Goal: Information Seeking & Learning: Learn about a topic

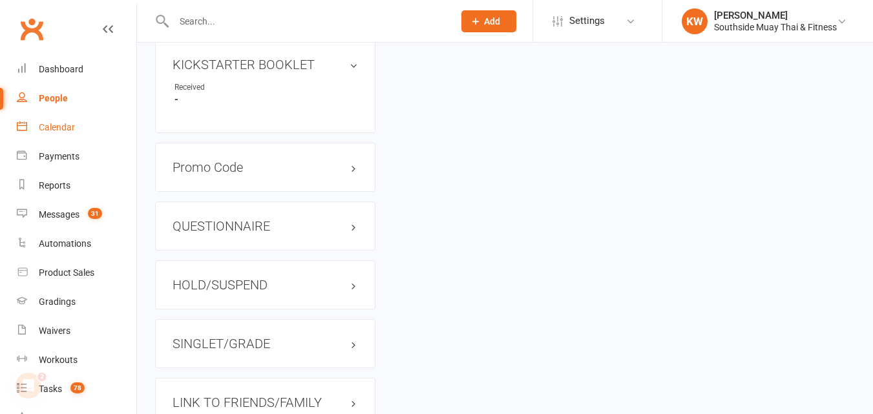
click at [52, 128] on div "Calendar" at bounding box center [57, 127] width 36 height 10
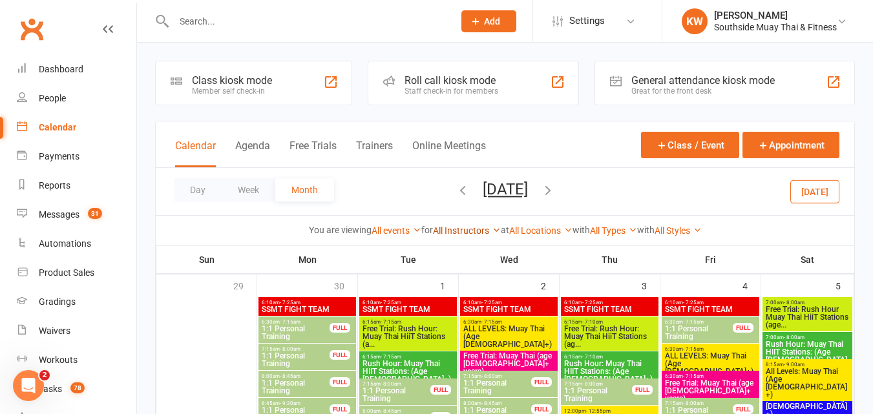
click at [461, 227] on link "All Instructors" at bounding box center [467, 230] width 68 height 10
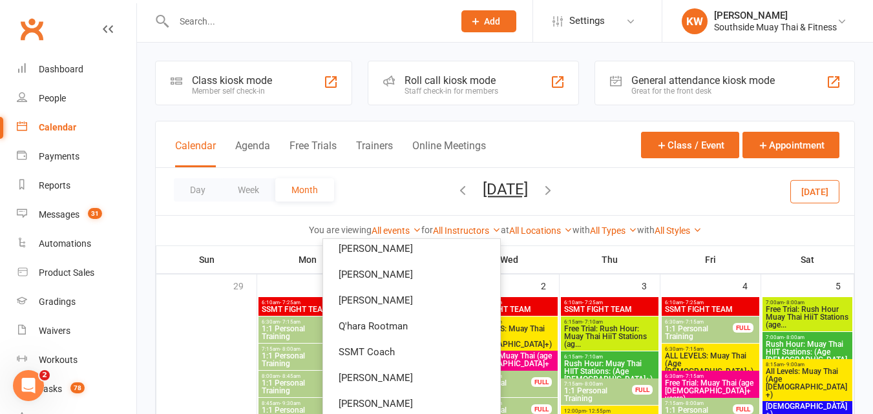
scroll to position [113, 0]
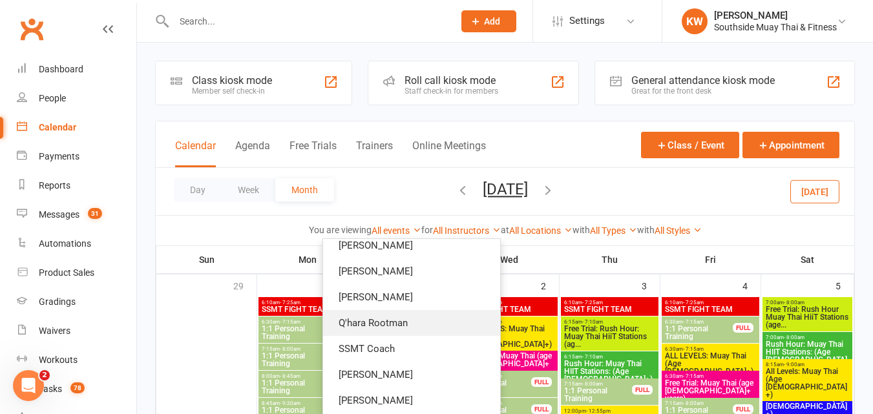
click at [406, 319] on link "Q'hara Rootman" at bounding box center [411, 323] width 177 height 26
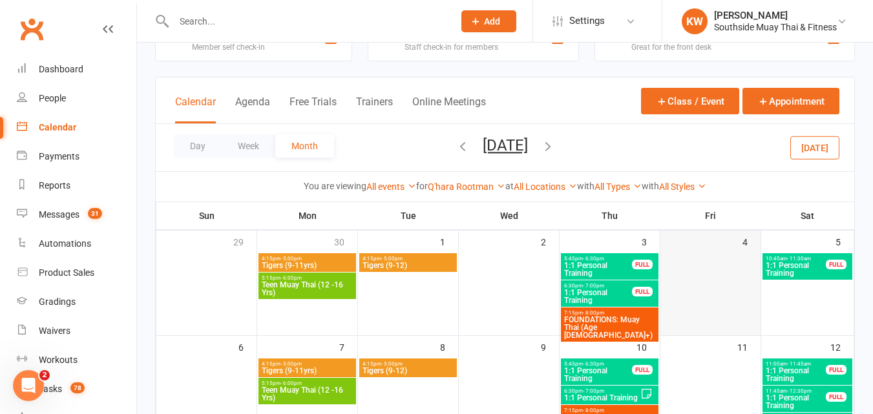
scroll to position [65, 0]
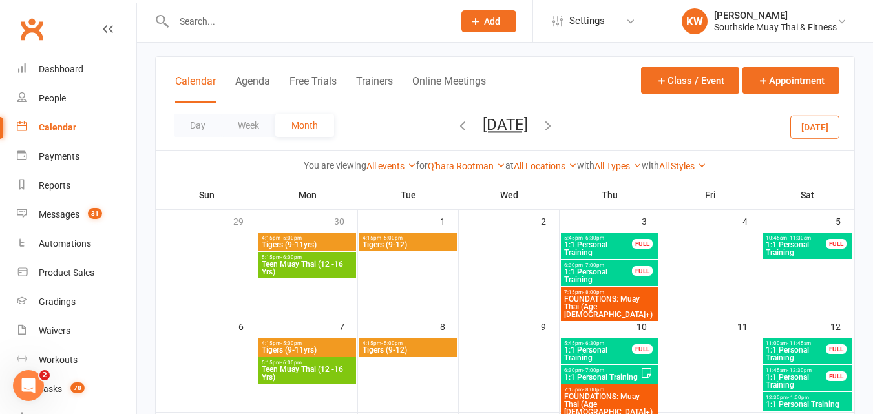
click at [455, 127] on icon "button" at bounding box center [462, 125] width 14 height 14
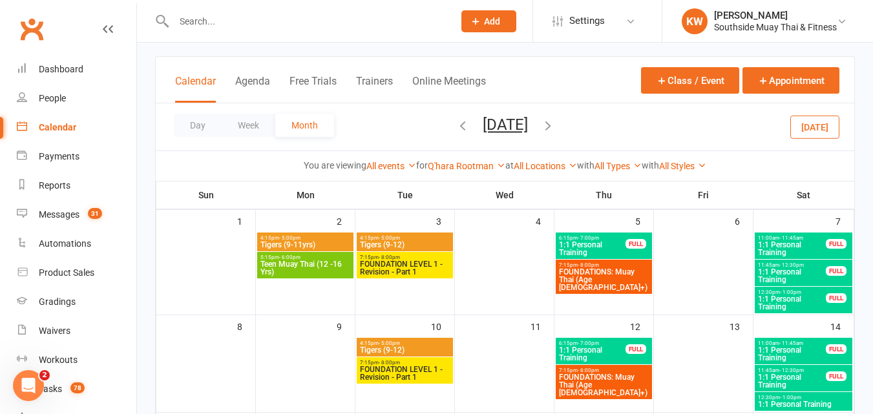
click at [555, 125] on icon "button" at bounding box center [548, 125] width 14 height 14
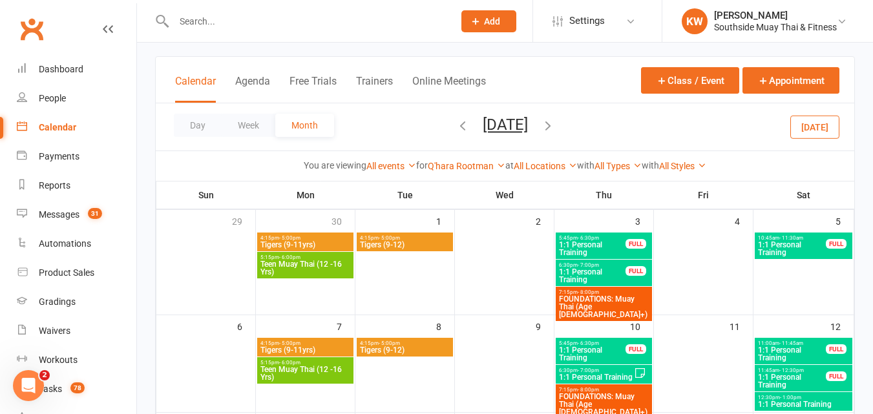
click at [555, 125] on icon "button" at bounding box center [548, 125] width 14 height 14
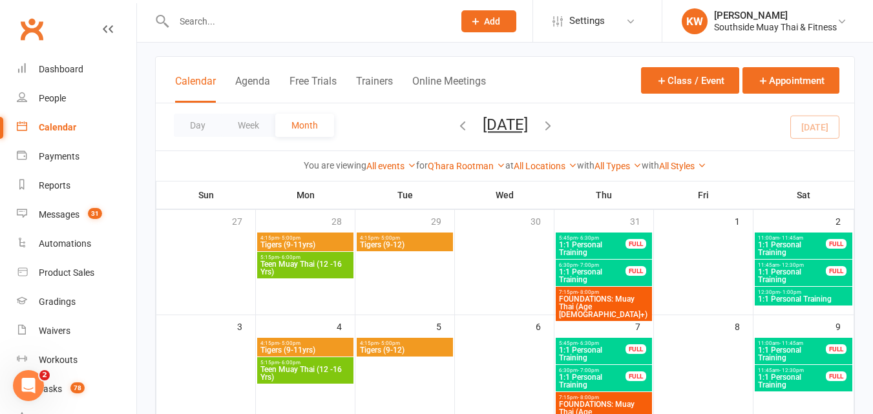
click at [792, 246] on span "1:1 Personal Training" at bounding box center [791, 249] width 69 height 16
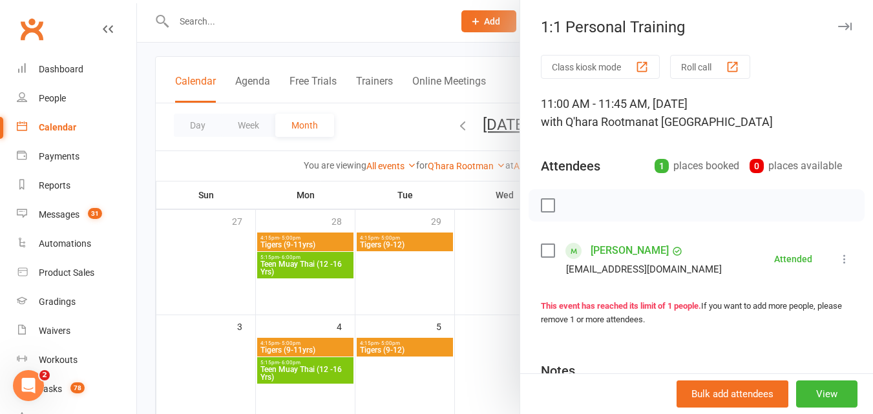
click at [393, 122] on div at bounding box center [505, 207] width 736 height 414
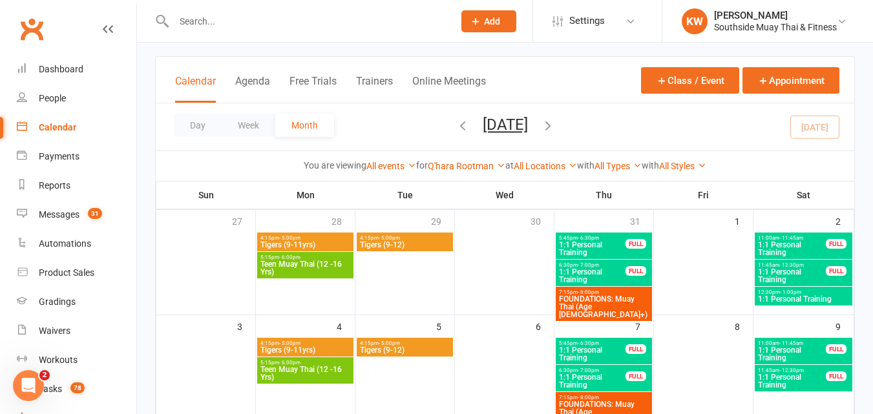
click at [782, 271] on span "1:1 Personal Training" at bounding box center [791, 276] width 69 height 16
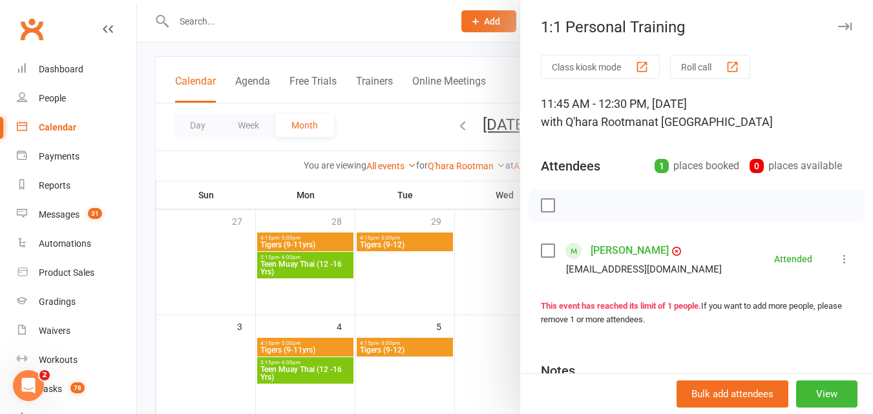
click at [410, 129] on div at bounding box center [505, 207] width 736 height 414
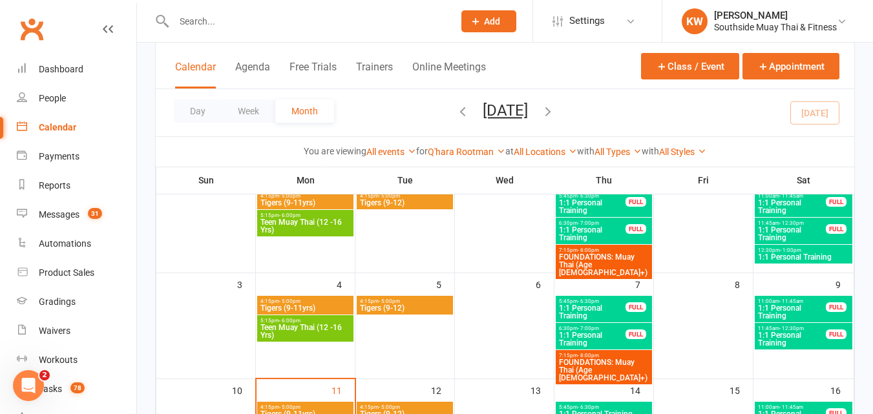
scroll to position [129, 0]
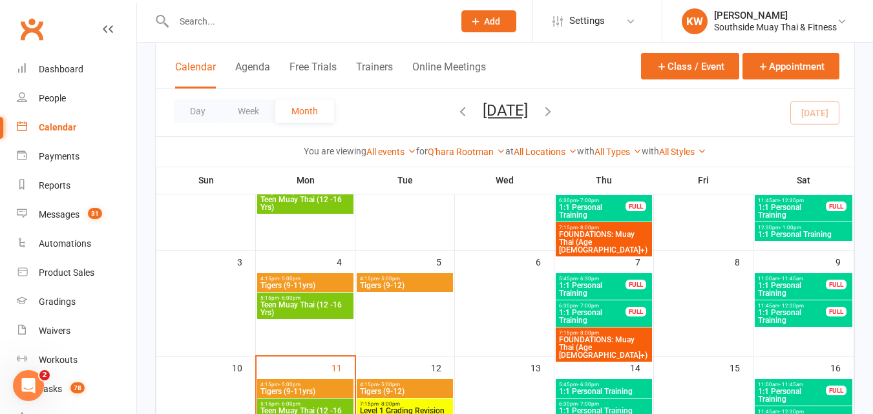
click at [613, 289] on span "1:1 Personal Training" at bounding box center [592, 290] width 68 height 16
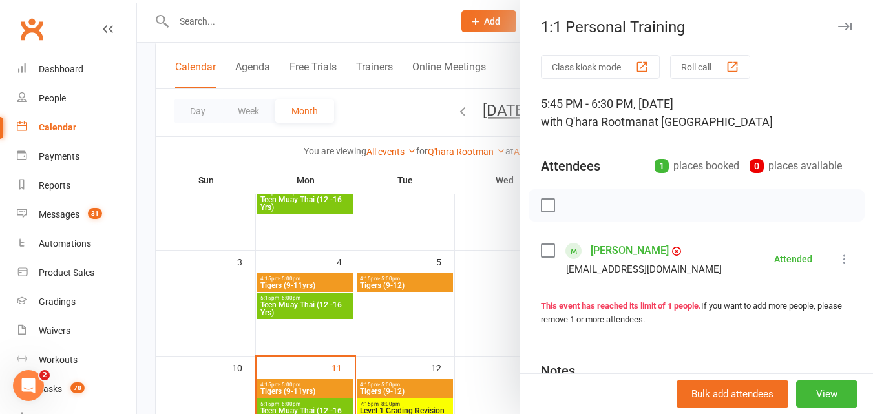
click at [384, 114] on div at bounding box center [505, 207] width 736 height 414
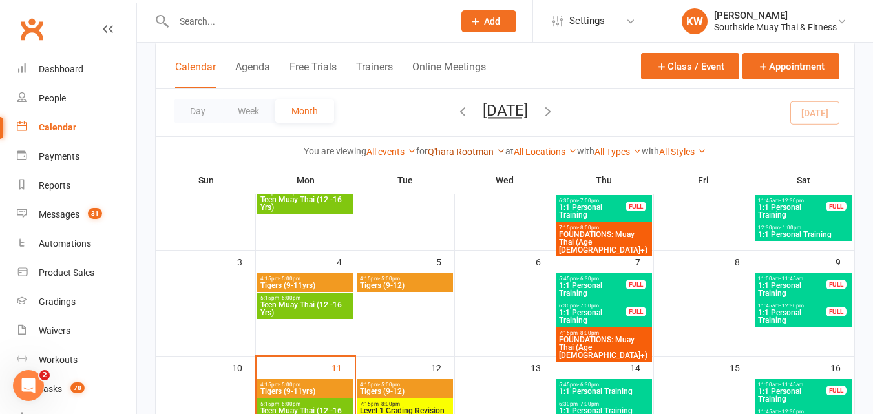
click at [448, 151] on link "Q'hara Rootman" at bounding box center [467, 152] width 78 height 10
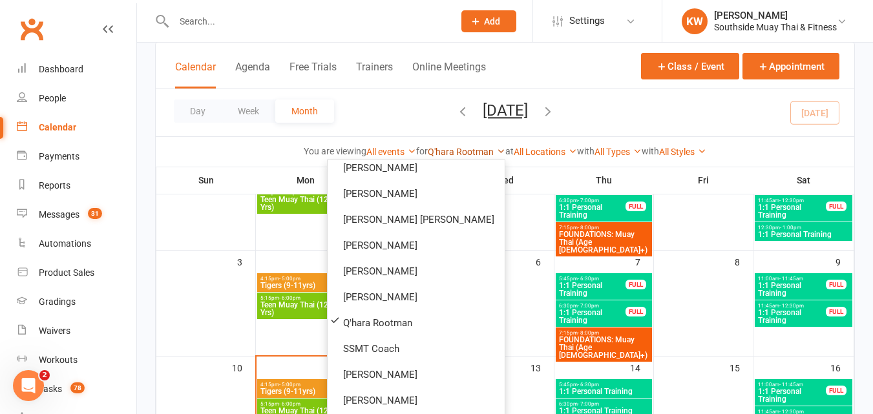
scroll to position [60, 0]
click at [421, 219] on link "[PERSON_NAME] [PERSON_NAME]" at bounding box center [416, 220] width 177 height 26
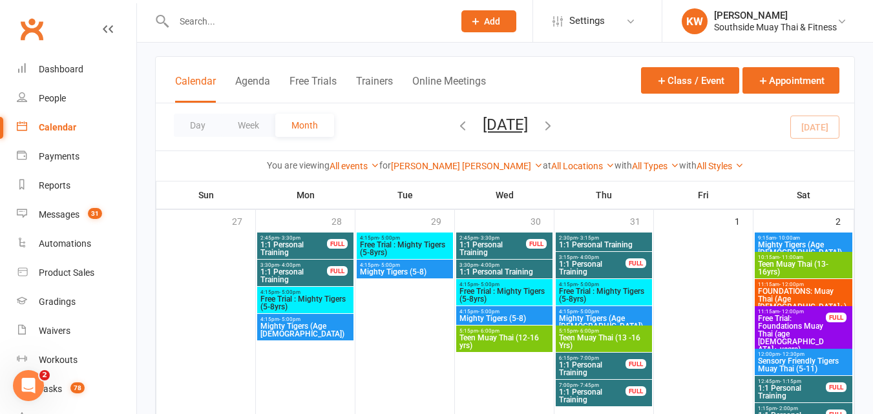
scroll to position [129, 0]
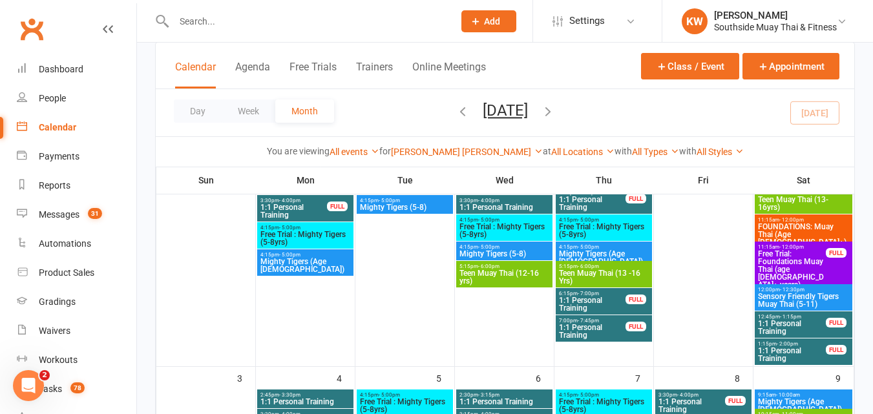
click at [791, 324] on span "1:1 Personal Training" at bounding box center [791, 328] width 69 height 16
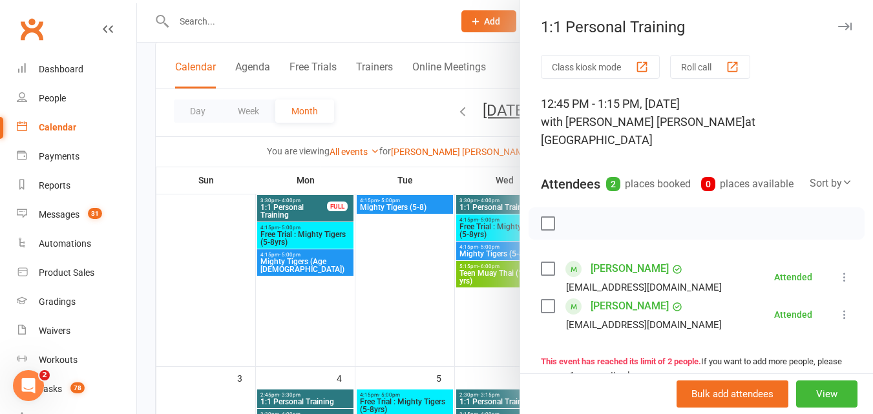
click at [368, 96] on div at bounding box center [505, 207] width 736 height 414
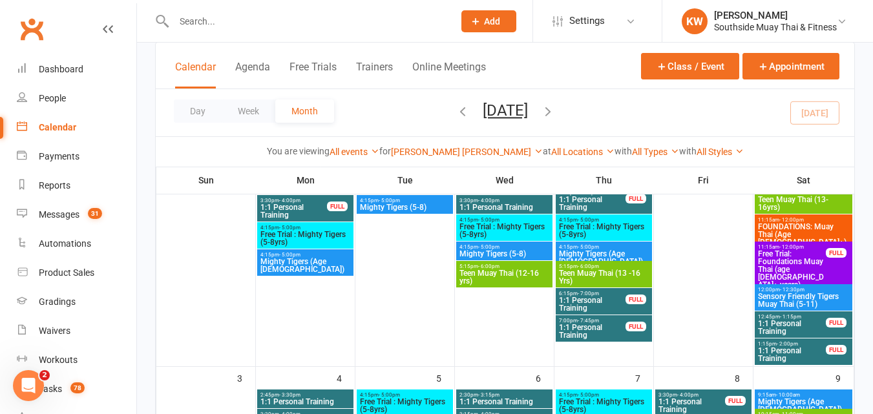
click at [815, 349] on span "1:1 Personal Training" at bounding box center [791, 355] width 69 height 16
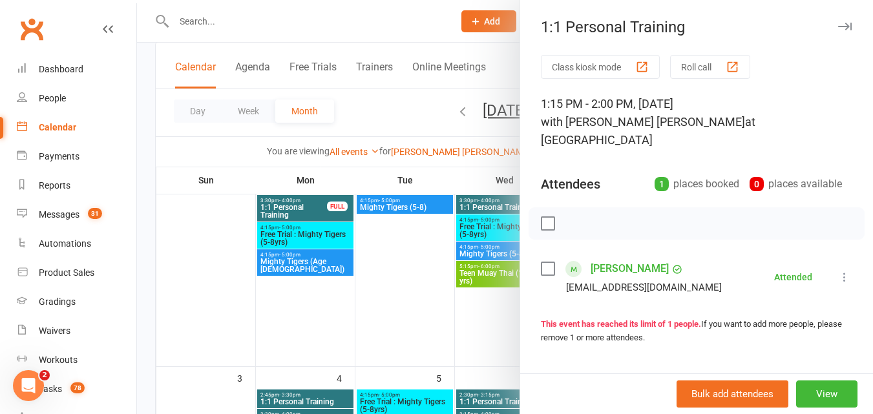
click at [395, 107] on div at bounding box center [505, 207] width 736 height 414
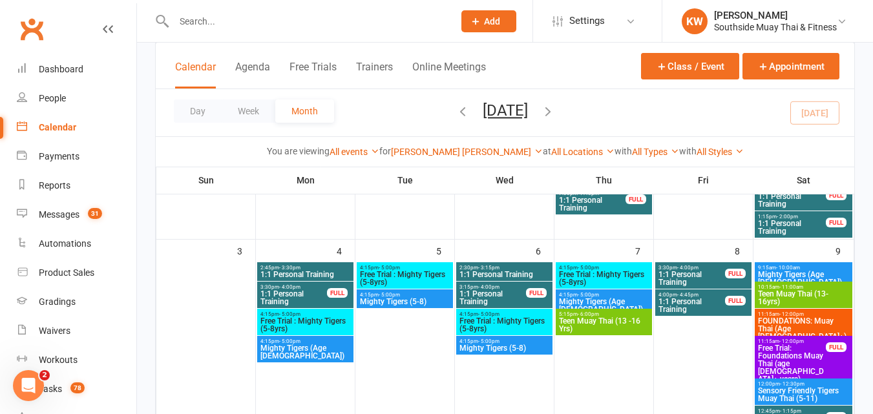
scroll to position [258, 0]
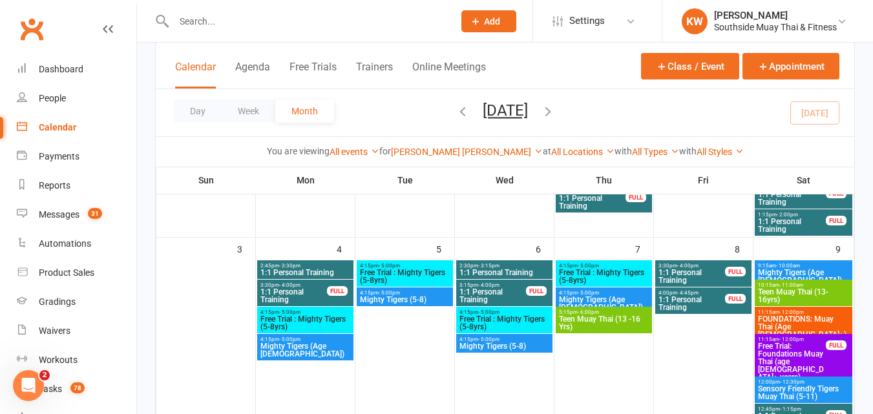
click at [318, 286] on span "3:30pm - 4:00pm" at bounding box center [294, 285] width 68 height 6
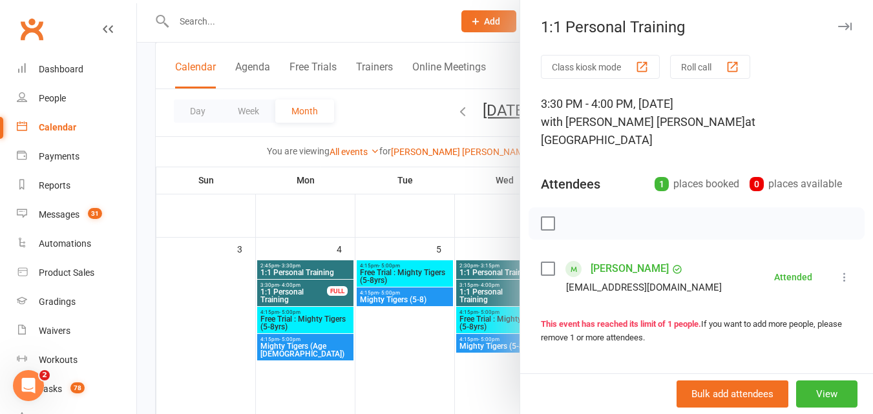
click at [295, 294] on div at bounding box center [505, 207] width 736 height 414
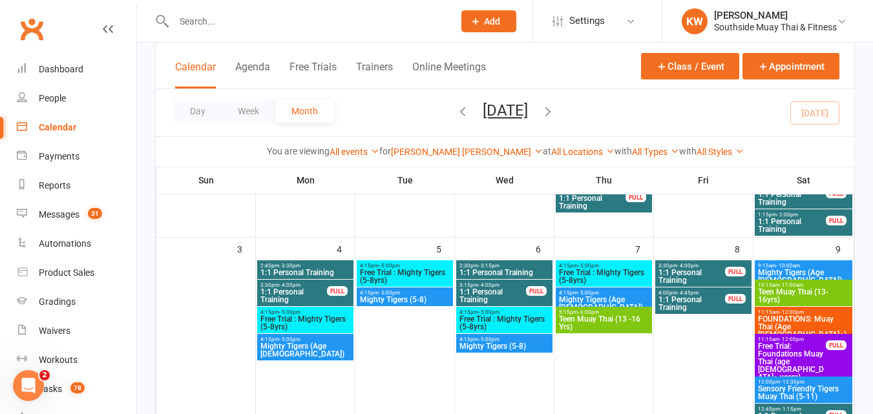
click at [502, 293] on span "1:1 Personal Training" at bounding box center [493, 296] width 68 height 16
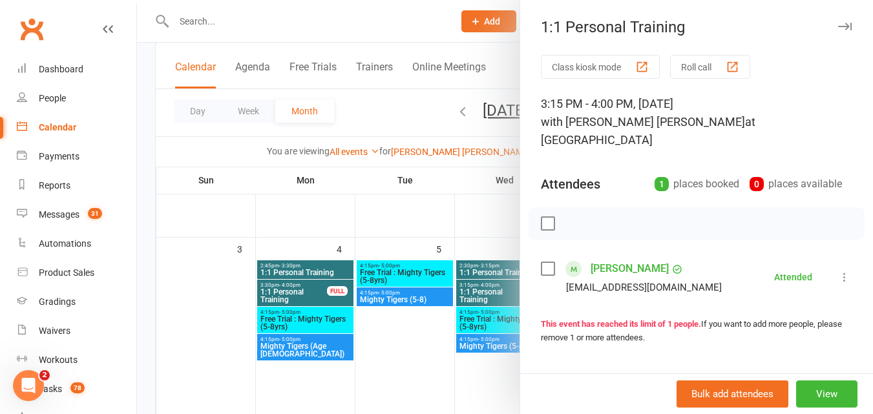
click at [276, 165] on div at bounding box center [505, 207] width 736 height 414
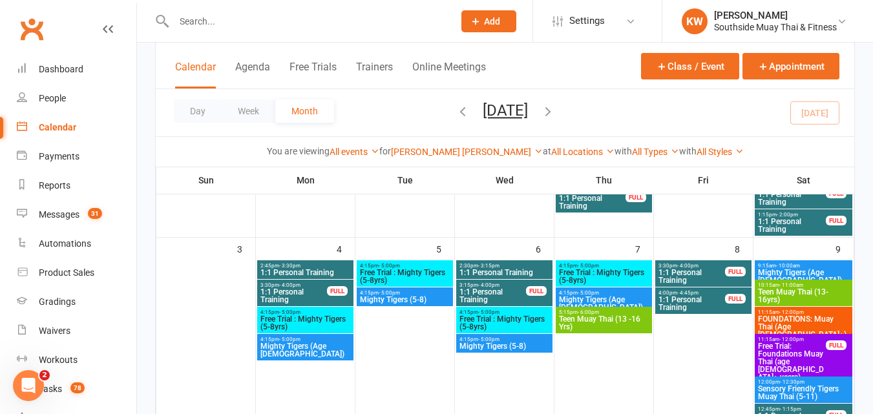
click at [726, 272] on div "FULL" at bounding box center [735, 272] width 21 height 10
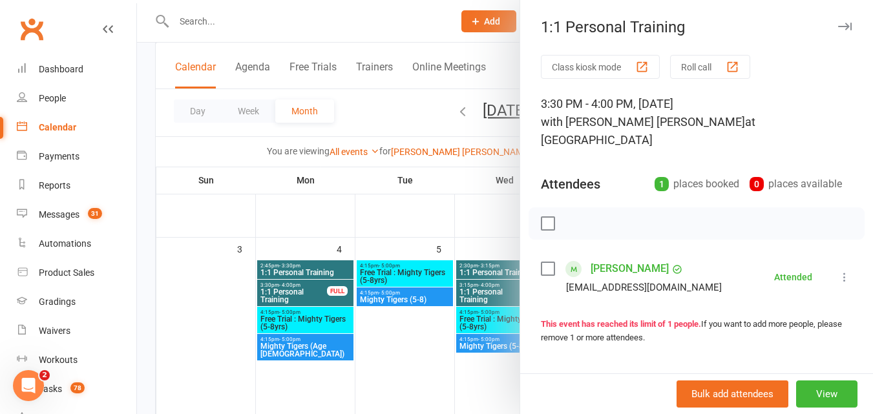
click at [383, 113] on div at bounding box center [505, 207] width 736 height 414
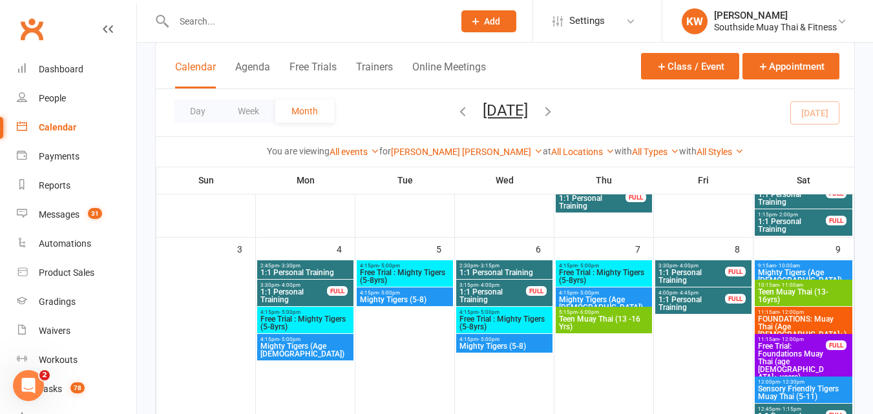
click at [704, 298] on span "1:1 Personal Training" at bounding box center [692, 304] width 68 height 16
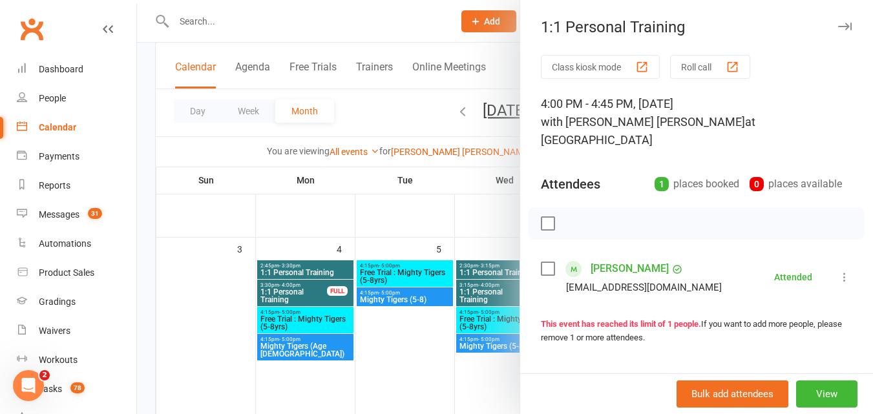
click at [380, 112] on div at bounding box center [505, 207] width 736 height 414
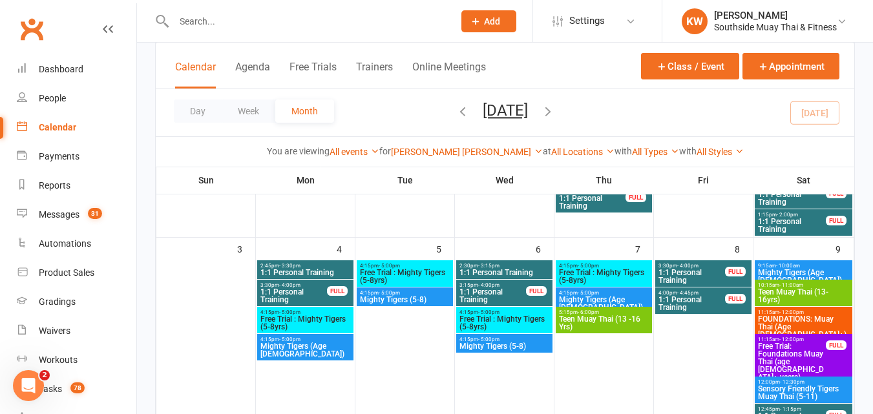
click at [718, 272] on span "1:1 Personal Training" at bounding box center [692, 277] width 68 height 16
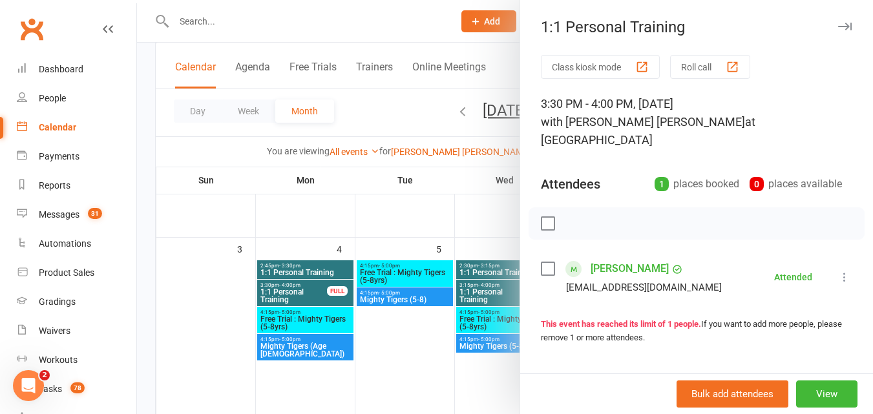
click at [395, 118] on div at bounding box center [505, 207] width 736 height 414
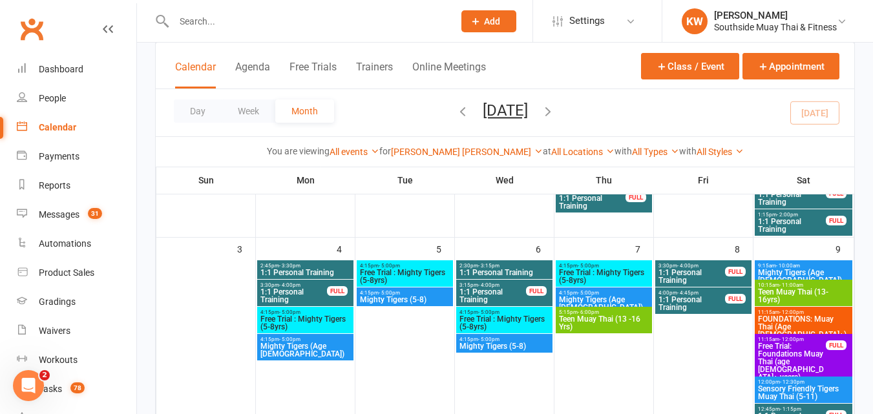
click at [675, 302] on span "1:1 Personal Training" at bounding box center [692, 304] width 68 height 16
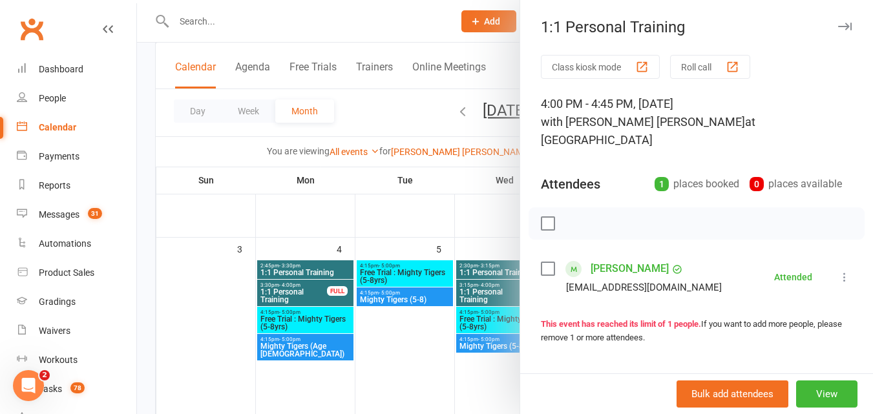
click at [386, 117] on div at bounding box center [505, 207] width 736 height 414
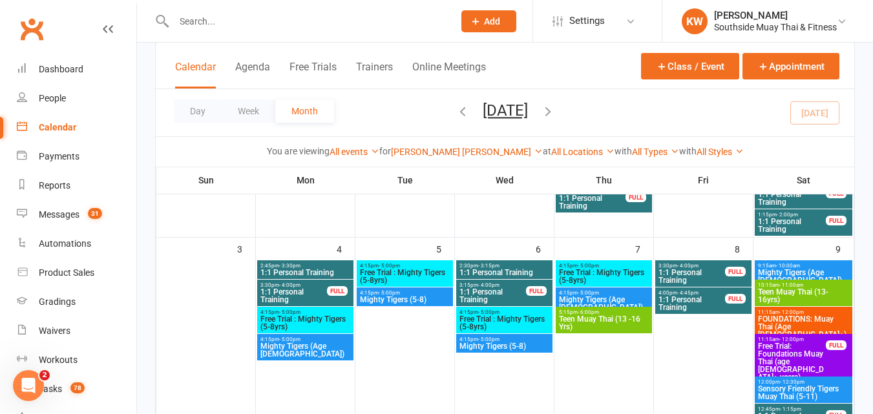
click at [509, 294] on span "1:1 Personal Training" at bounding box center [493, 296] width 68 height 16
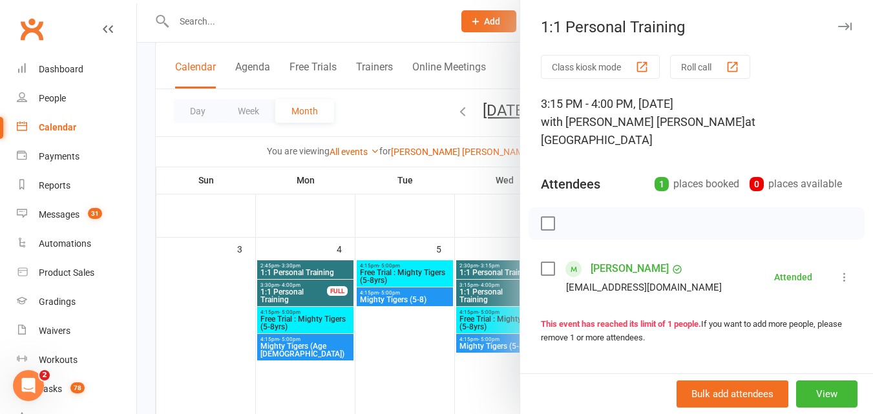
click at [375, 101] on div at bounding box center [505, 207] width 736 height 414
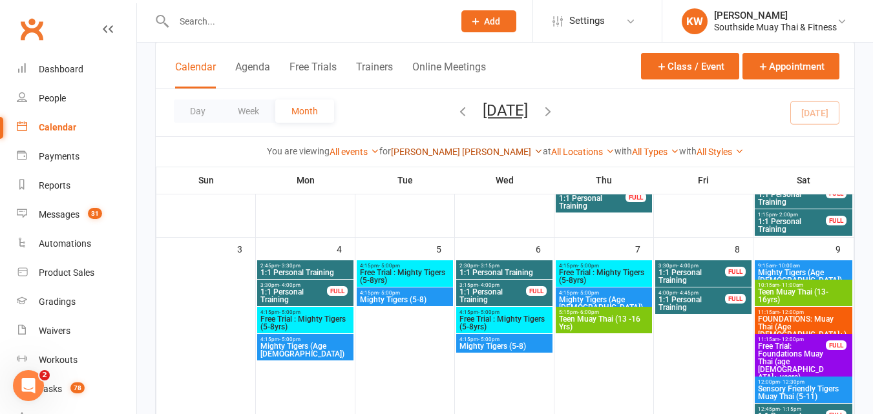
click at [457, 151] on link "[PERSON_NAME] [PERSON_NAME]" at bounding box center [467, 152] width 152 height 10
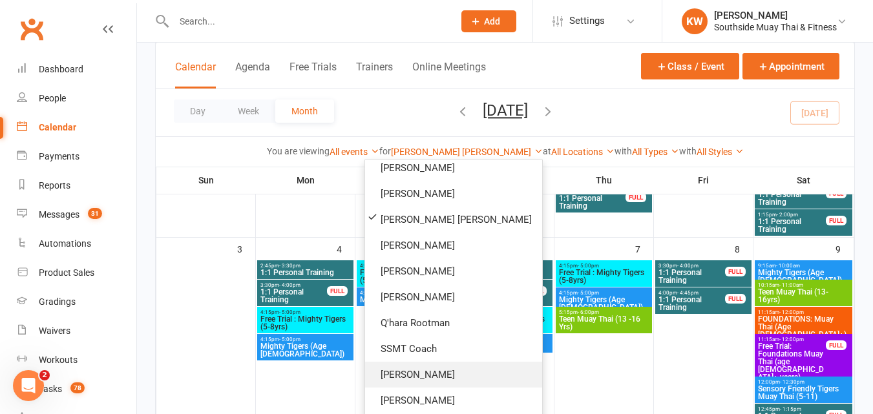
click at [412, 370] on link "[PERSON_NAME]" at bounding box center [453, 375] width 177 height 26
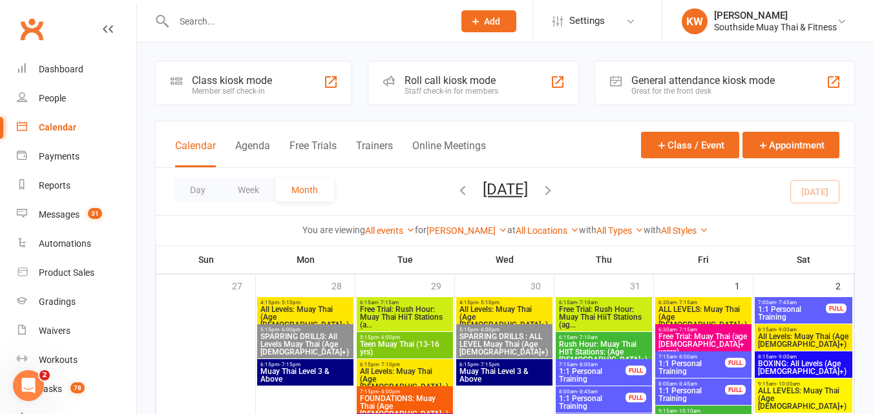
click at [795, 314] on span "1:1 Personal Training" at bounding box center [791, 314] width 69 height 16
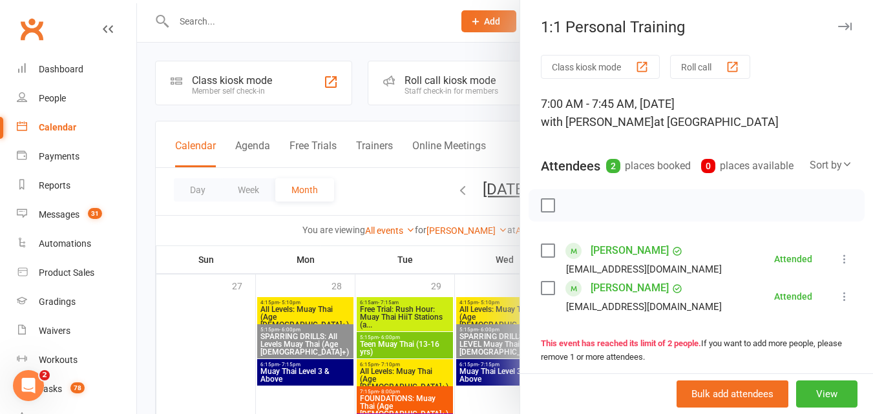
click at [353, 187] on div at bounding box center [505, 207] width 736 height 414
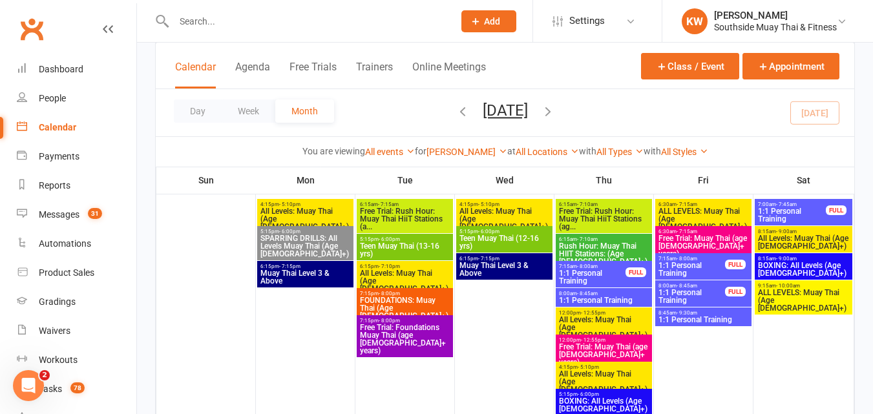
scroll to position [581, 0]
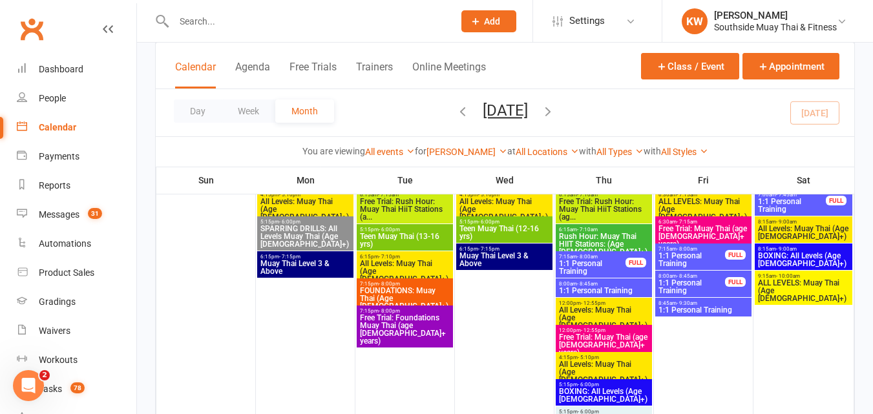
click at [711, 255] on span "1:1 Personal Training" at bounding box center [692, 260] width 68 height 16
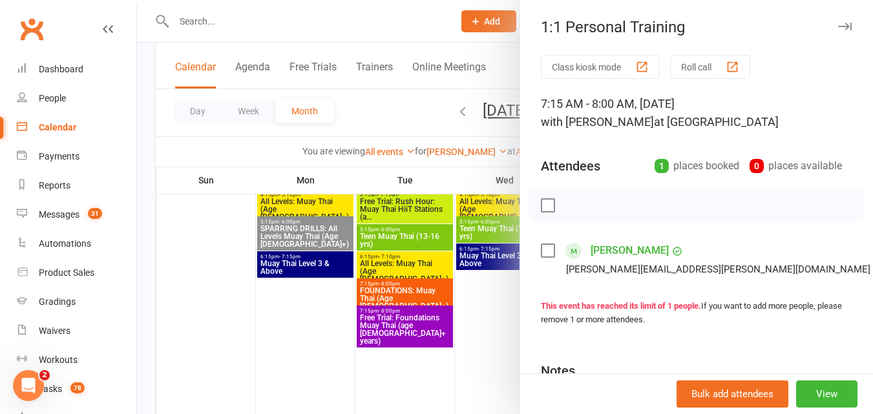
click at [382, 110] on div at bounding box center [505, 207] width 736 height 414
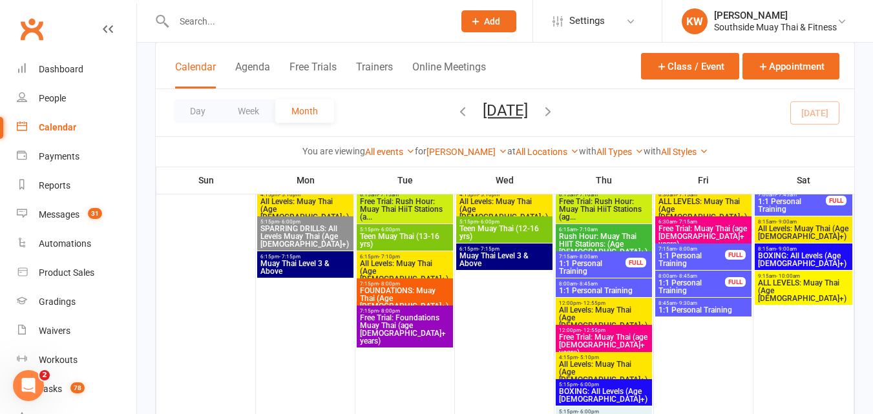
click at [688, 276] on span "- 8:45am" at bounding box center [686, 276] width 21 height 6
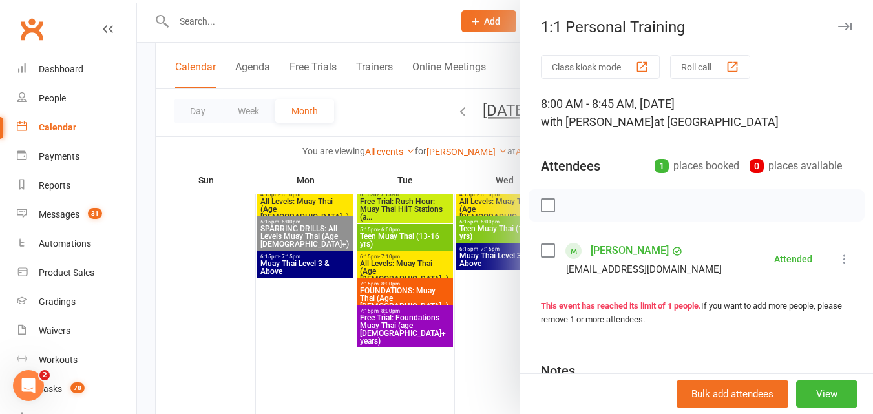
click at [376, 111] on div at bounding box center [505, 207] width 736 height 414
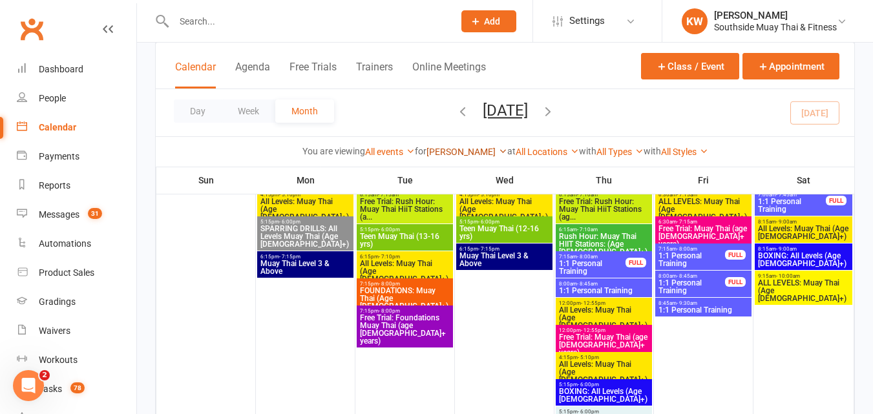
click at [456, 152] on link "[PERSON_NAME]" at bounding box center [466, 152] width 81 height 10
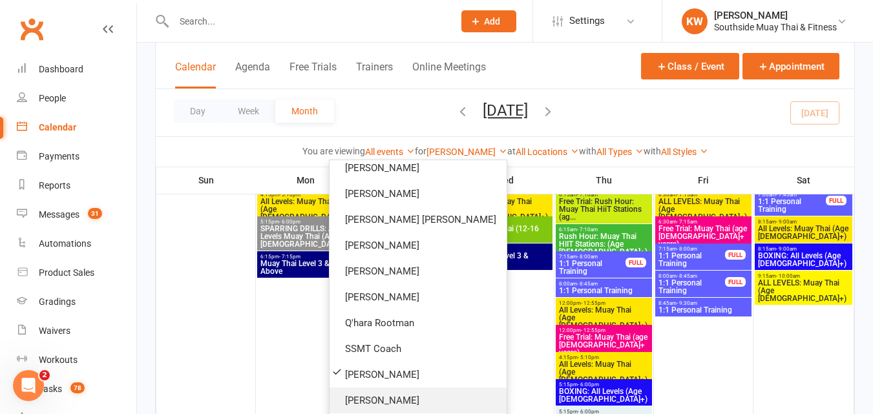
click at [409, 393] on link "[PERSON_NAME]" at bounding box center [417, 401] width 177 height 26
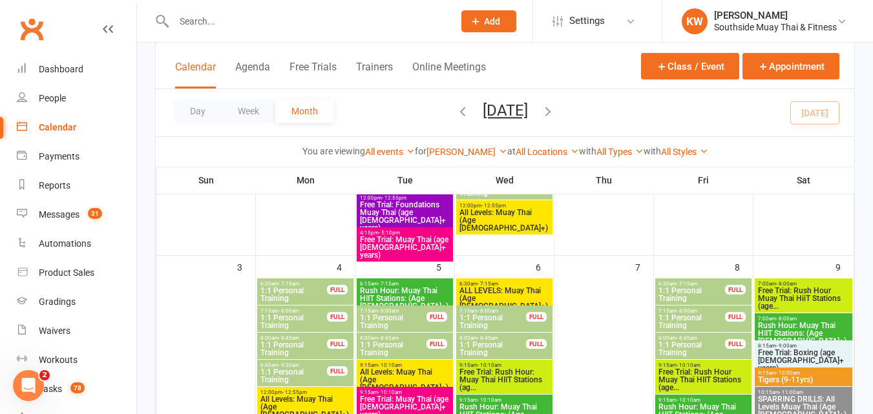
scroll to position [323, 0]
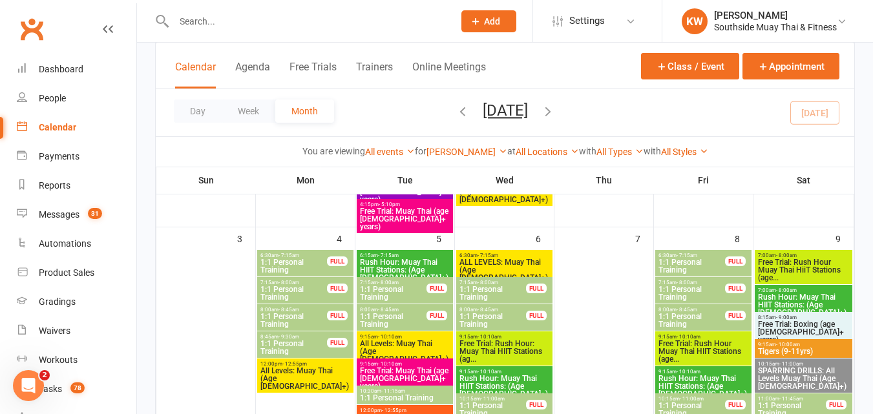
click at [318, 263] on span "1:1 Personal Training" at bounding box center [294, 266] width 68 height 16
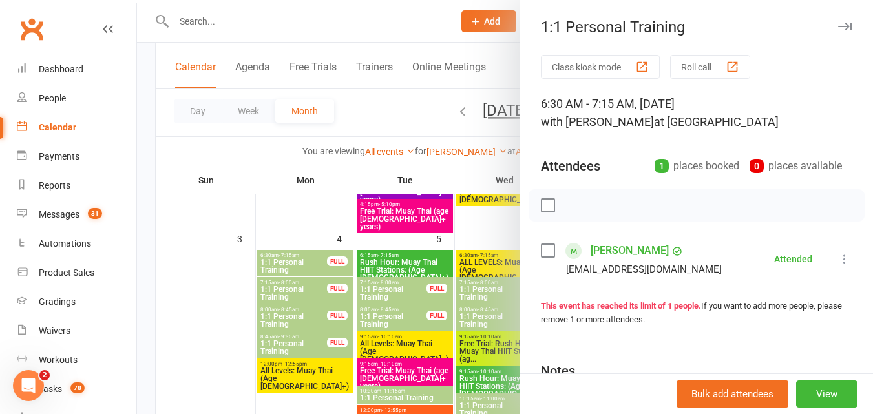
click at [287, 288] on div at bounding box center [505, 207] width 736 height 414
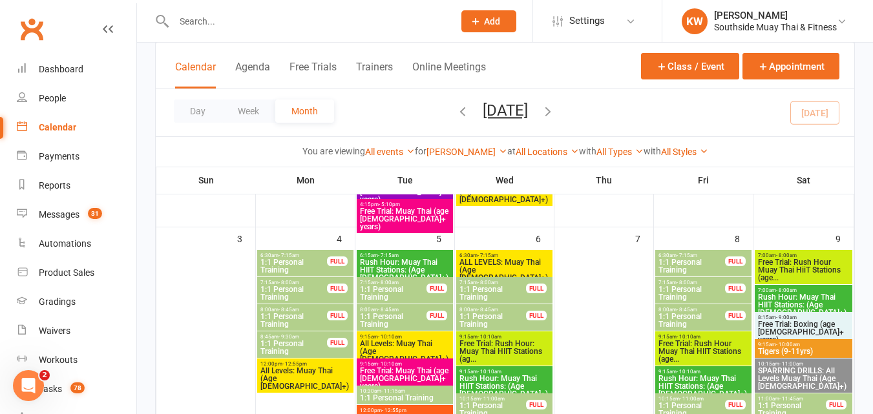
click at [287, 288] on span "1:1 Personal Training" at bounding box center [294, 294] width 68 height 16
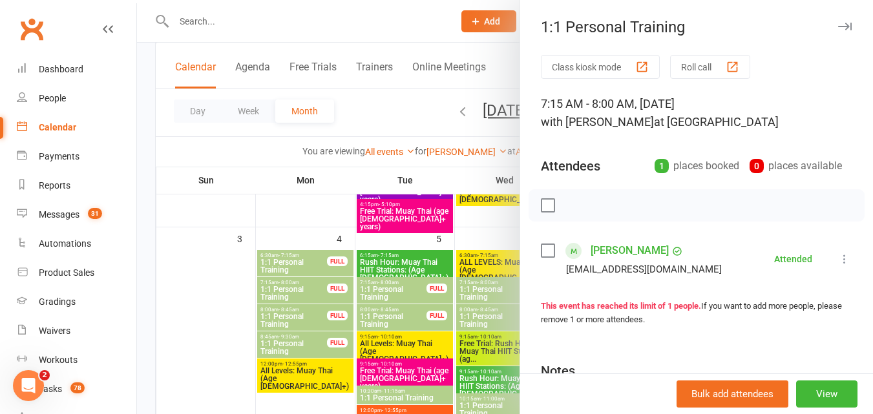
click at [302, 316] on div at bounding box center [505, 207] width 736 height 414
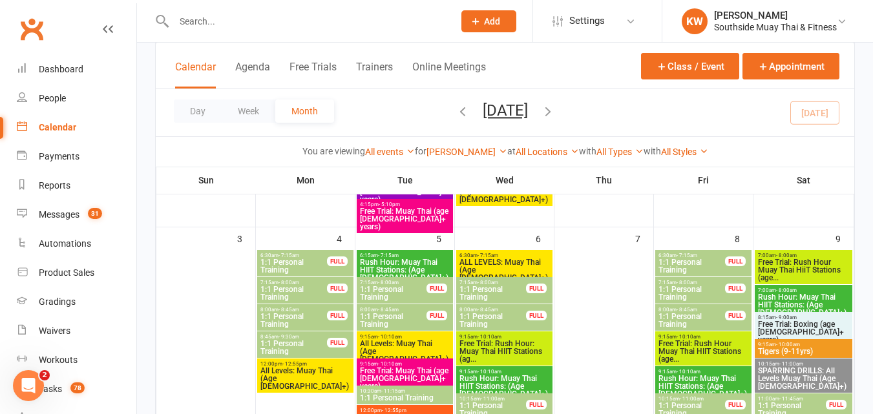
click at [302, 316] on span "1:1 Personal Training" at bounding box center [294, 321] width 68 height 16
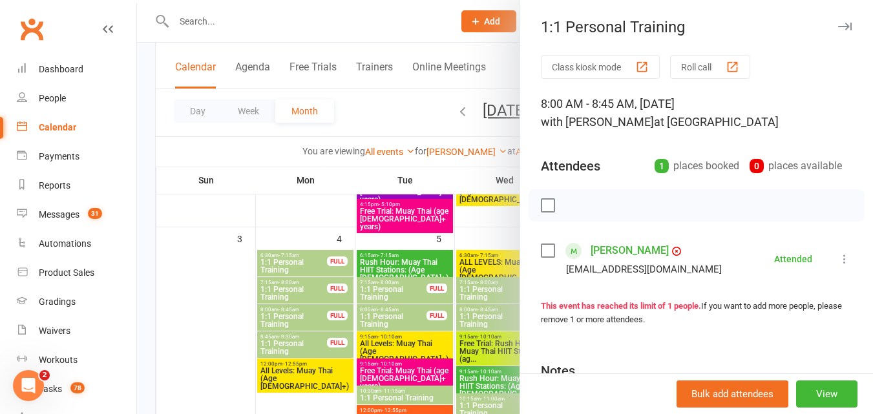
click at [302, 316] on div at bounding box center [505, 207] width 736 height 414
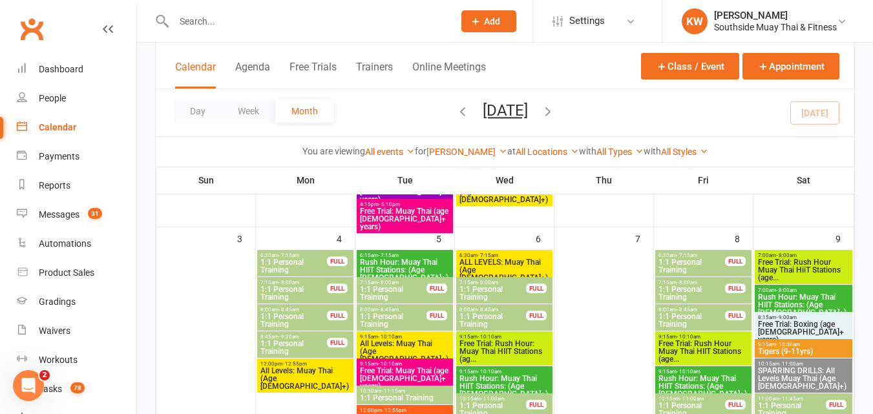
click at [310, 348] on span "1:1 Personal Training" at bounding box center [294, 348] width 68 height 16
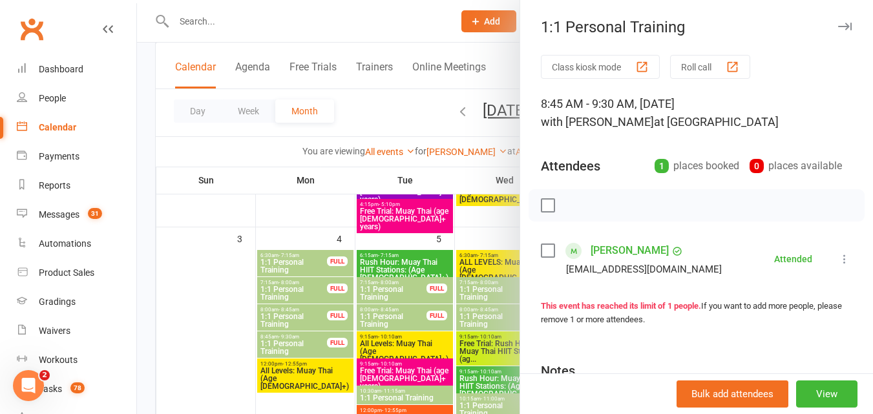
click at [309, 347] on div at bounding box center [505, 207] width 736 height 414
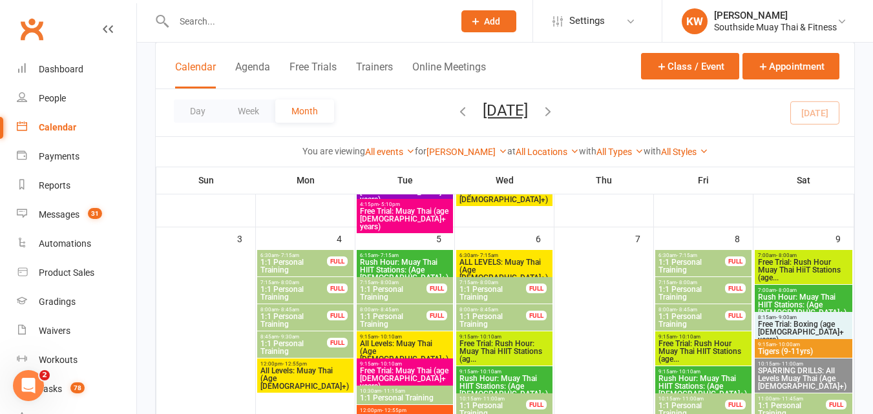
click at [408, 280] on span "7:15am - 8:00am" at bounding box center [393, 283] width 68 height 6
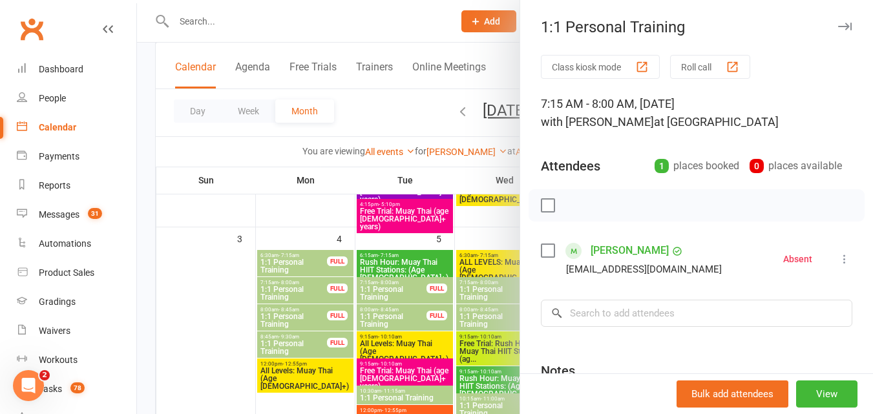
click at [387, 314] on div at bounding box center [505, 207] width 736 height 414
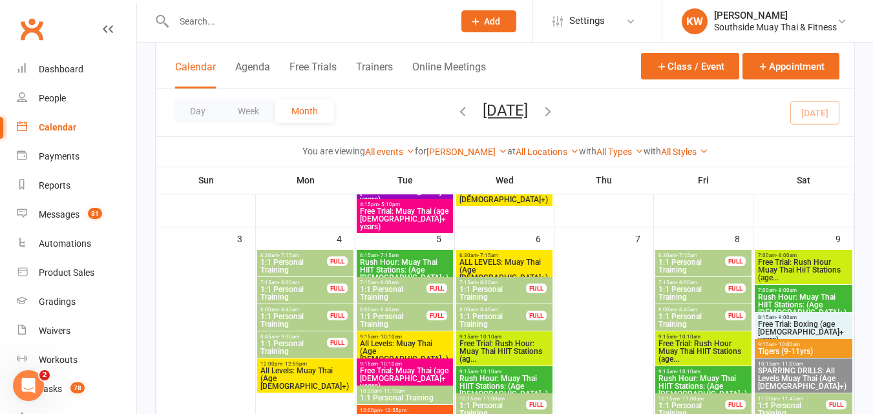
click at [387, 314] on span "1:1 Personal Training" at bounding box center [393, 321] width 68 height 16
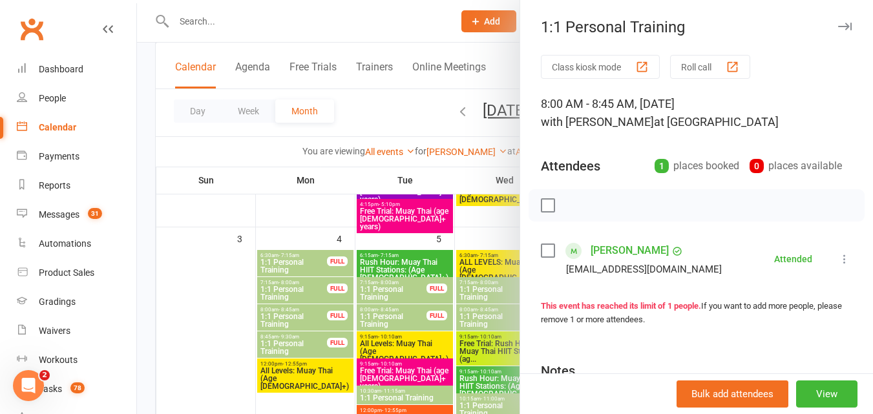
click at [387, 314] on div at bounding box center [505, 207] width 736 height 414
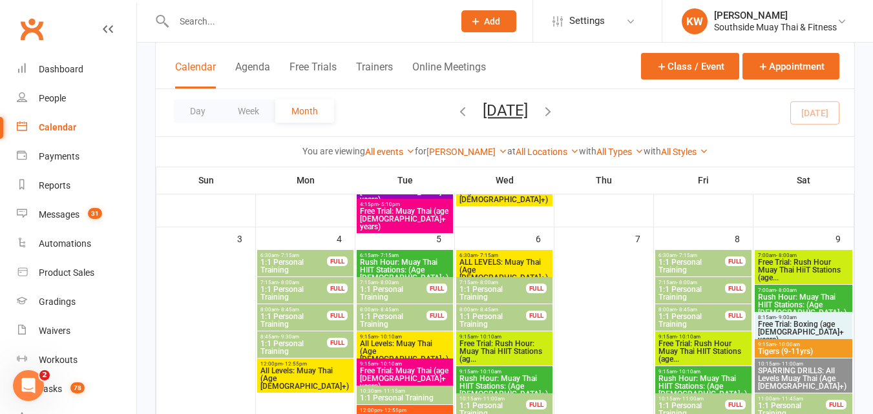
scroll to position [388, 0]
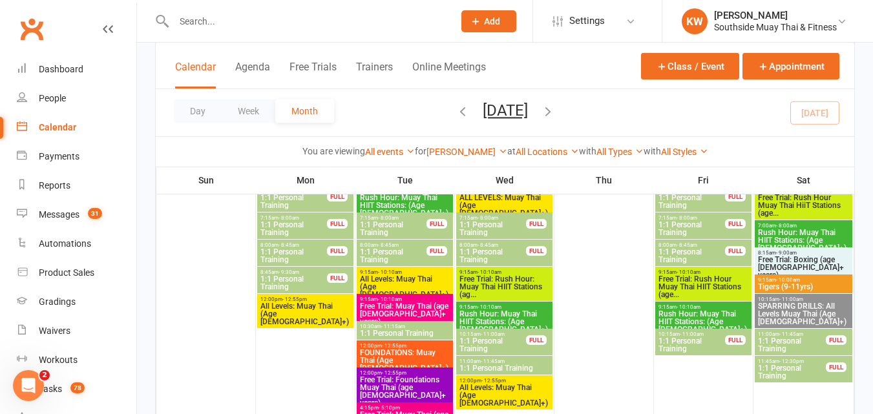
click at [416, 228] on span "1:1 Personal Training" at bounding box center [393, 229] width 68 height 16
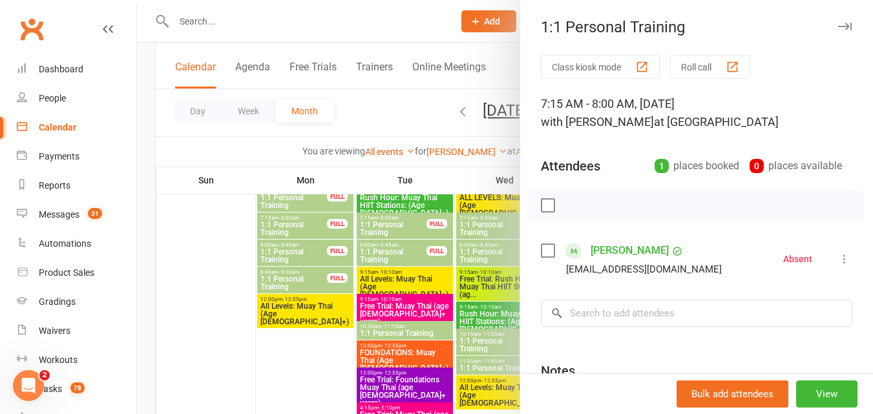
click at [387, 113] on div at bounding box center [505, 207] width 736 height 414
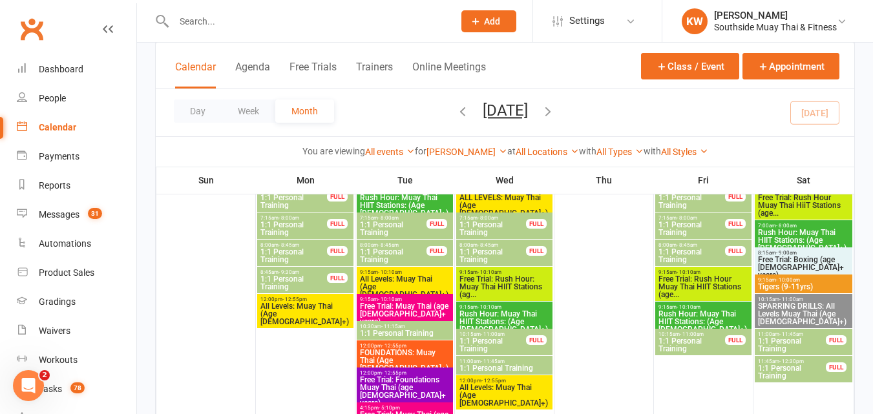
click at [514, 228] on span "1:1 Personal Training" at bounding box center [493, 229] width 68 height 16
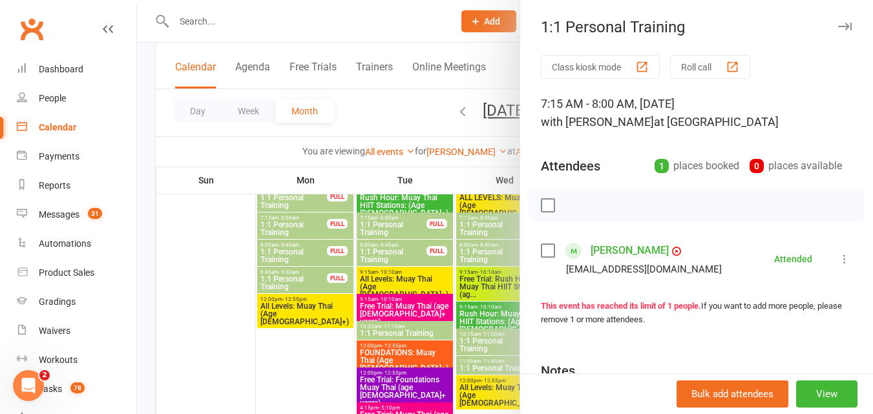
click at [490, 259] on div at bounding box center [505, 207] width 736 height 414
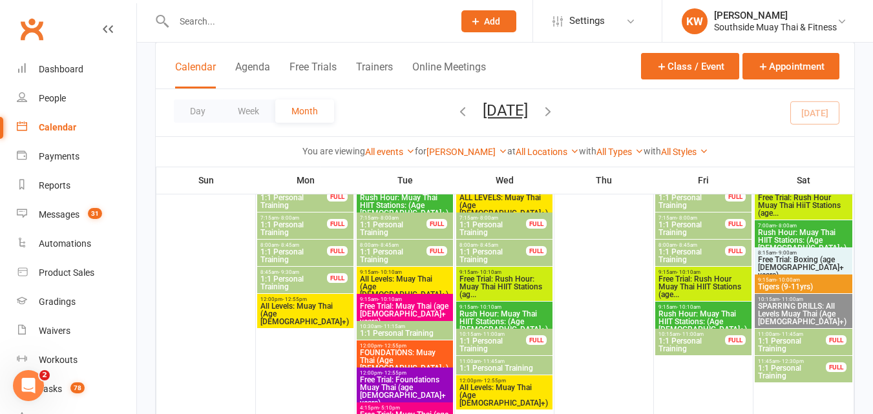
click at [491, 258] on span "1:1 Personal Training" at bounding box center [493, 256] width 68 height 16
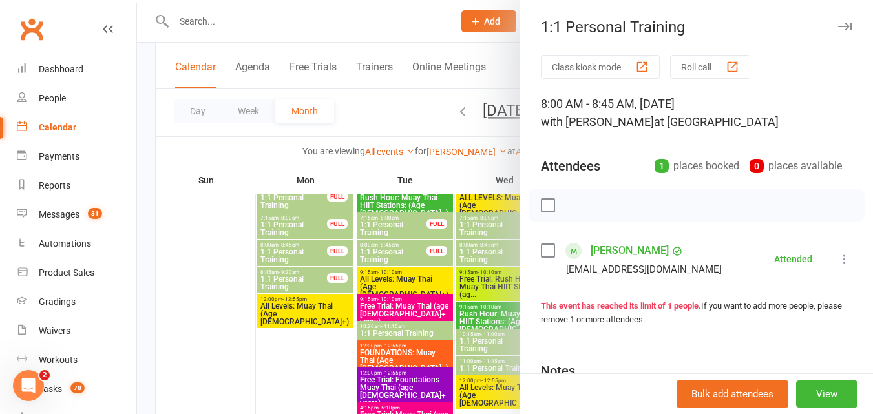
click at [490, 256] on div at bounding box center [505, 207] width 736 height 414
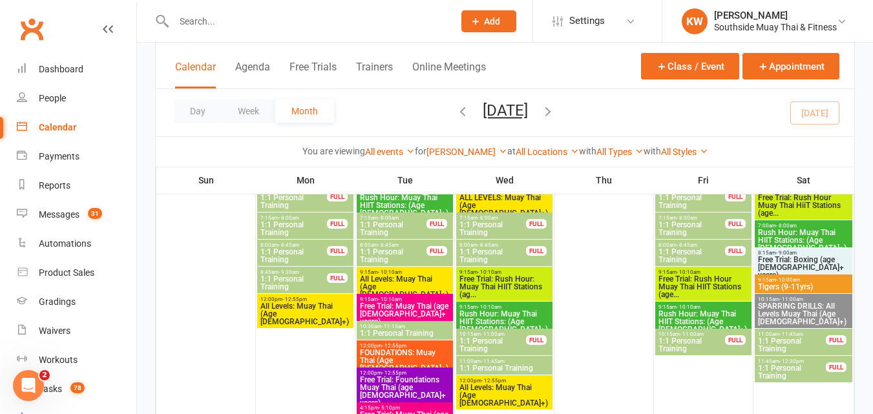
click at [506, 334] on span "10:15am - 11:00am" at bounding box center [493, 334] width 68 height 6
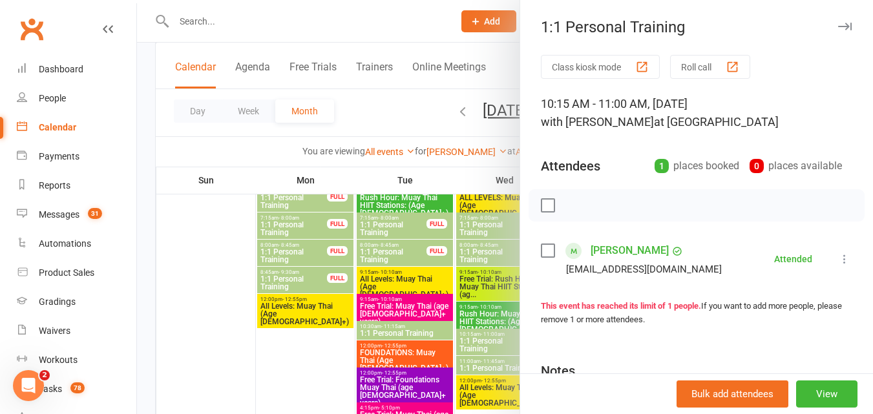
click at [484, 337] on div at bounding box center [505, 207] width 736 height 414
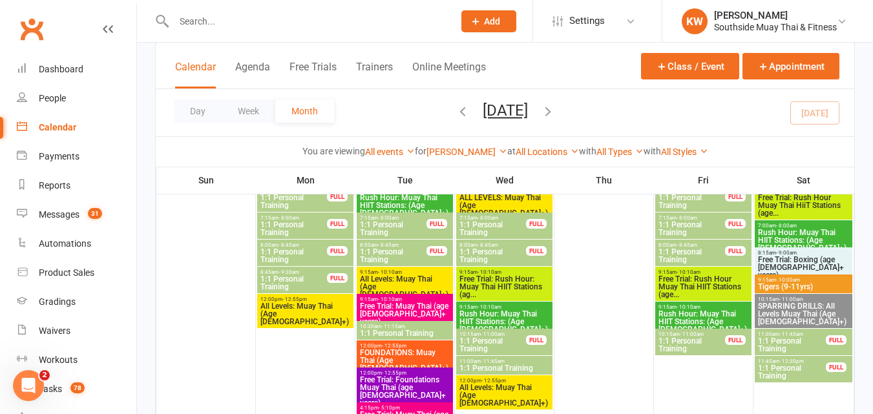
click at [529, 224] on div "FULL" at bounding box center [536, 224] width 21 height 10
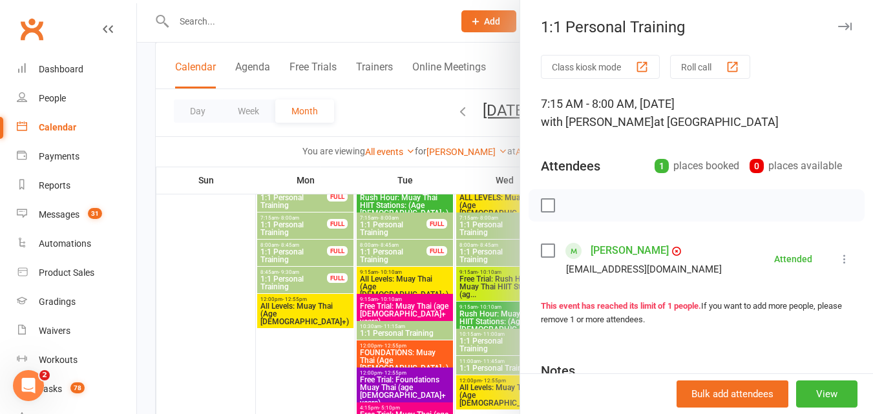
click at [486, 253] on div at bounding box center [505, 207] width 736 height 414
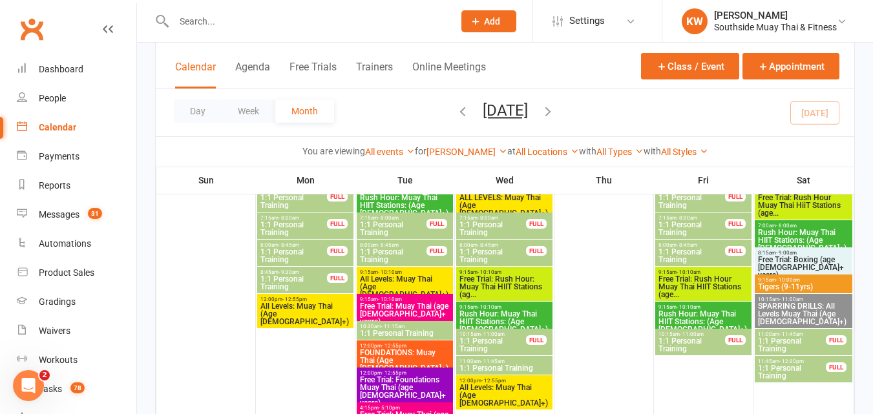
click at [486, 253] on span "1:1 Personal Training" at bounding box center [493, 256] width 68 height 16
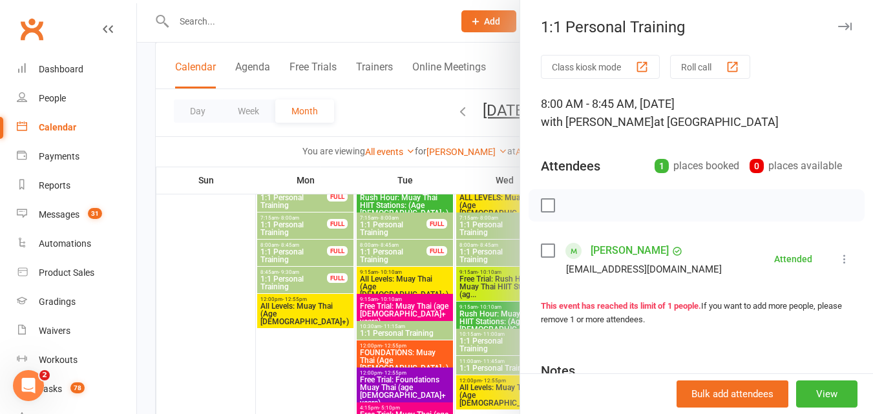
click at [486, 253] on div at bounding box center [505, 207] width 736 height 414
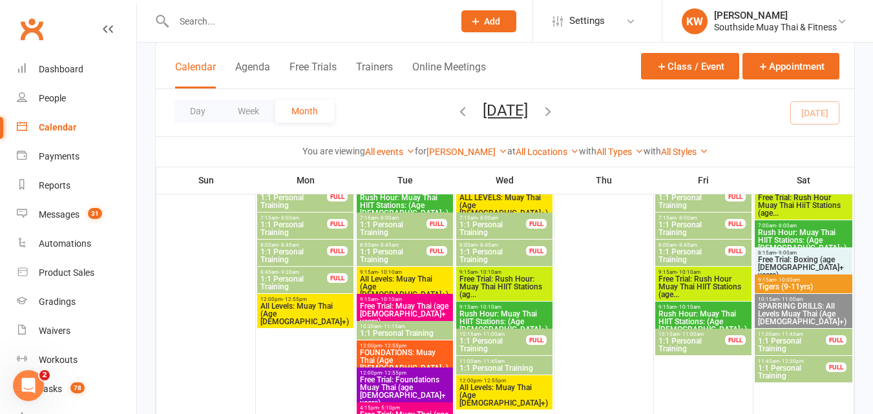
click at [510, 340] on span "1:1 Personal Training" at bounding box center [493, 345] width 68 height 16
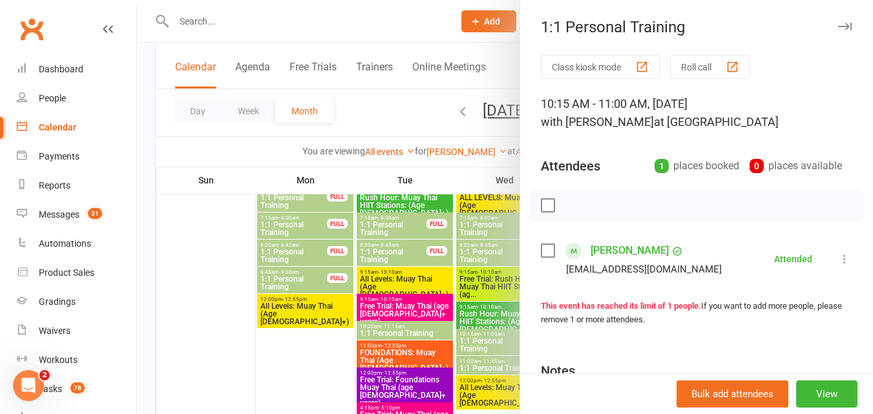
click at [488, 340] on div at bounding box center [505, 207] width 736 height 414
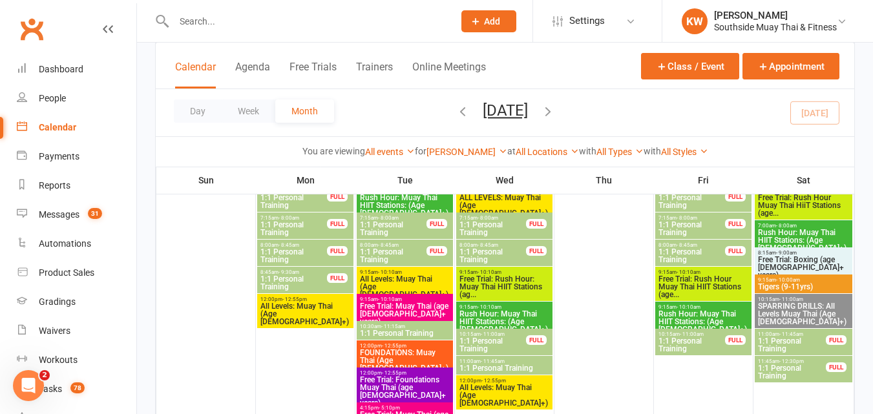
scroll to position [323, 0]
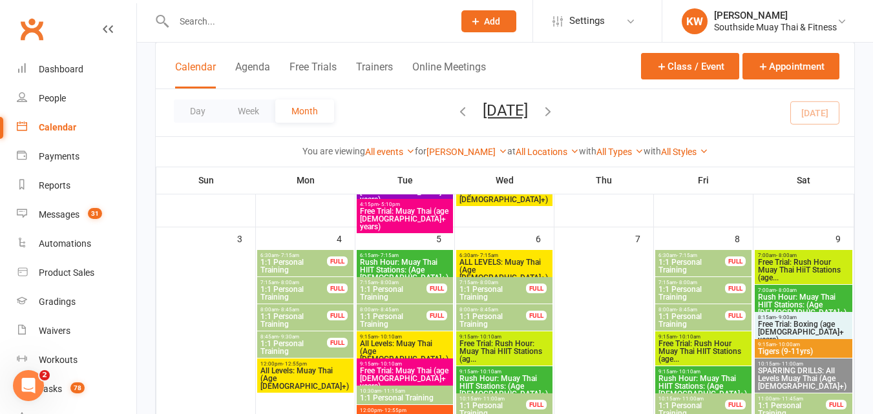
click at [709, 264] on span "1:1 Personal Training" at bounding box center [692, 266] width 68 height 16
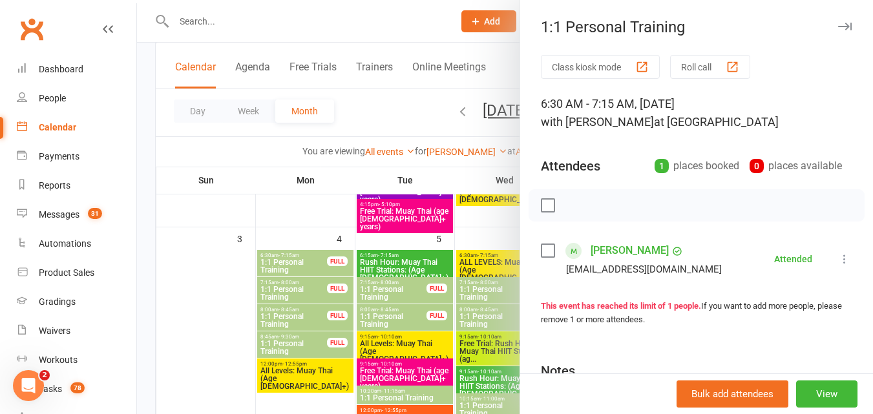
click at [484, 226] on div at bounding box center [505, 207] width 736 height 414
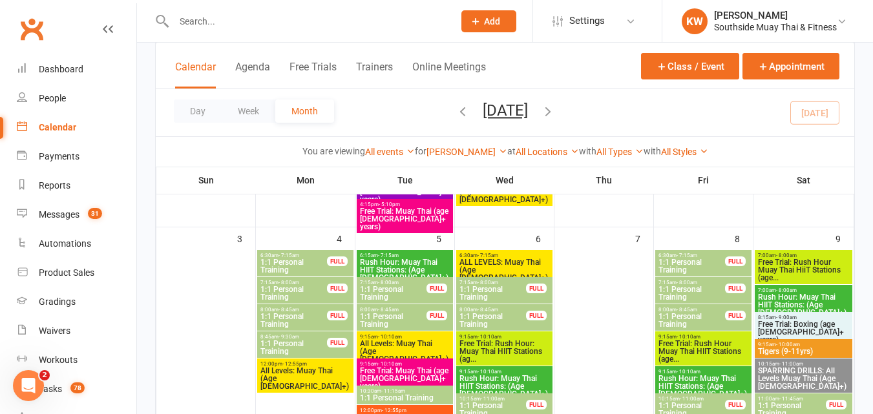
click at [680, 287] on span "1:1 Personal Training" at bounding box center [692, 294] width 68 height 16
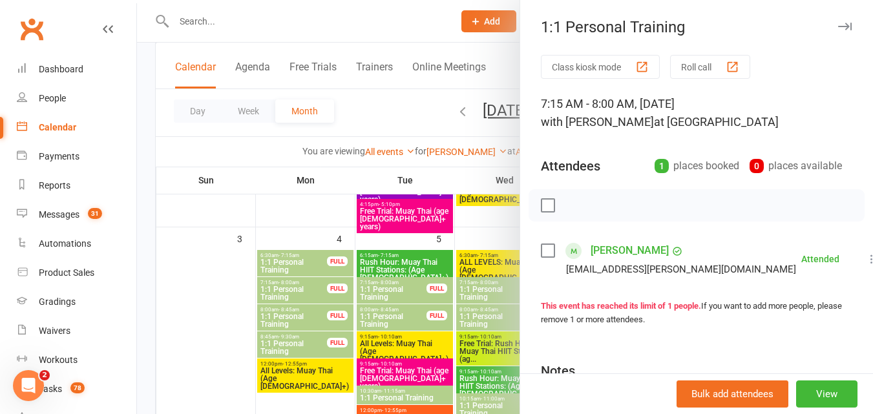
click at [489, 216] on div at bounding box center [505, 207] width 736 height 414
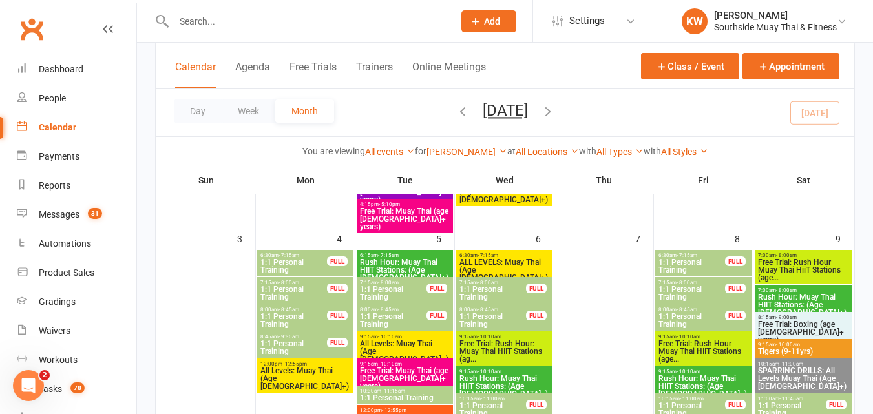
click at [683, 320] on span "1:1 Personal Training" at bounding box center [692, 321] width 68 height 16
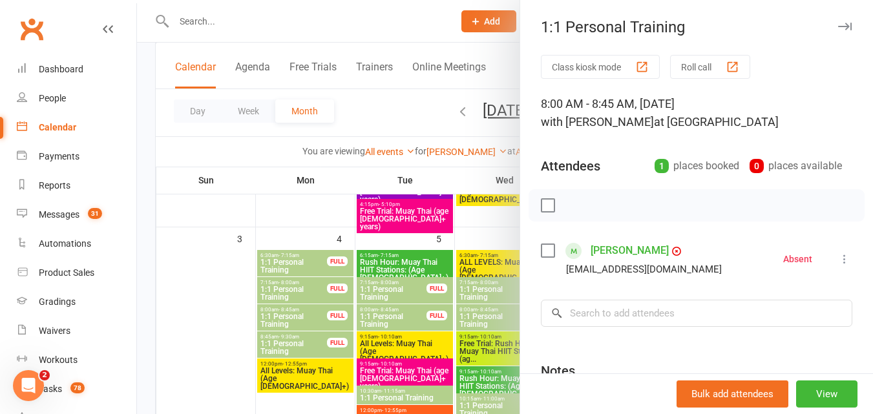
click at [479, 213] on div at bounding box center [505, 207] width 736 height 414
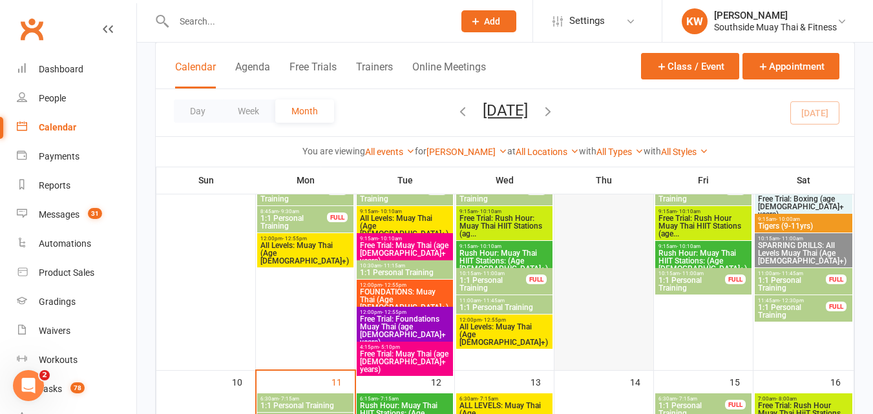
scroll to position [452, 0]
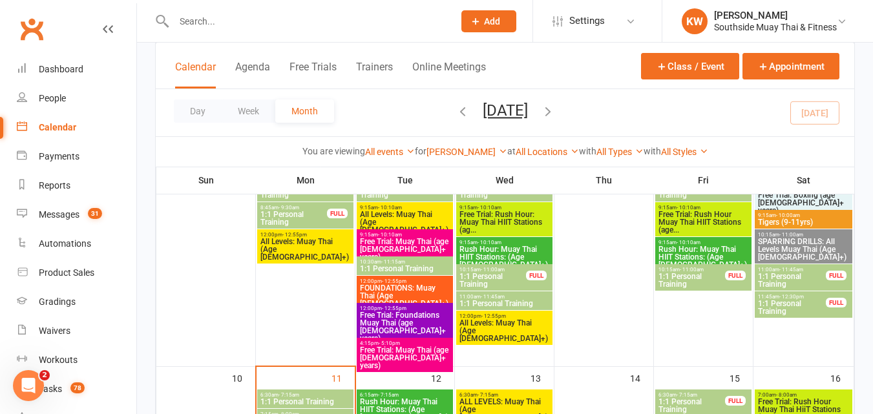
click at [686, 277] on span "1:1 Personal Training" at bounding box center [692, 281] width 68 height 16
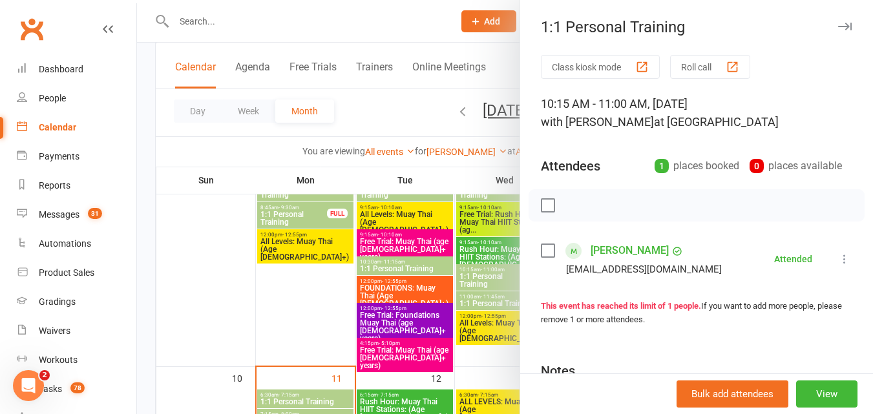
click at [396, 109] on div at bounding box center [505, 207] width 736 height 414
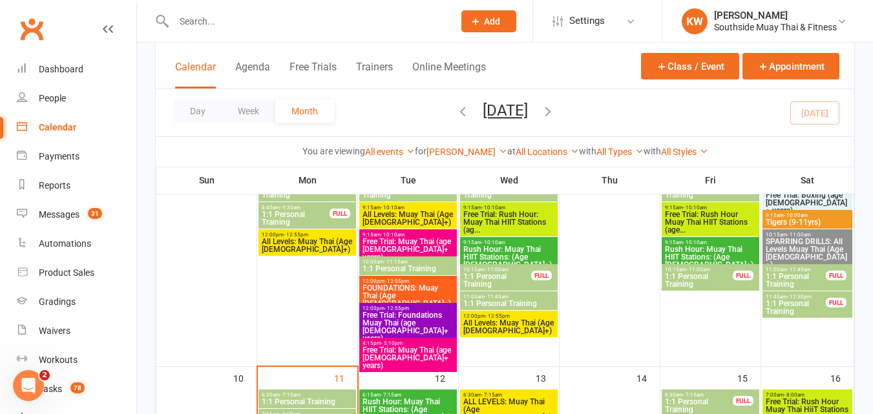
click at [253, 21] on input "text" at bounding box center [307, 21] width 275 height 18
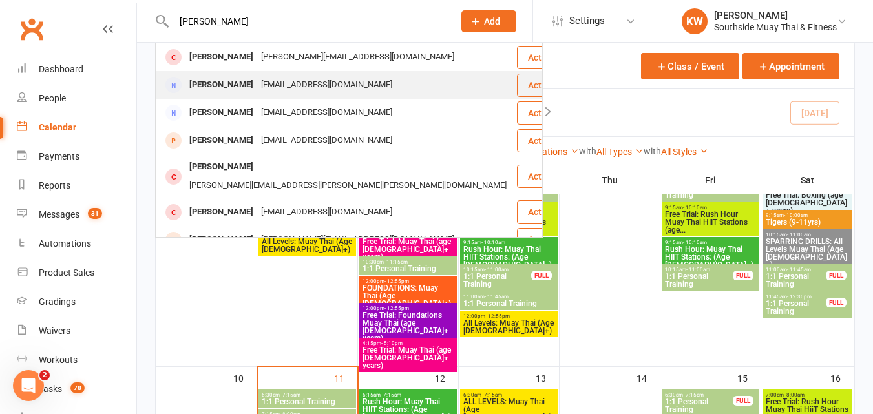
type input "paul holme"
click at [210, 83] on div "Paul Holmes" at bounding box center [221, 85] width 72 height 19
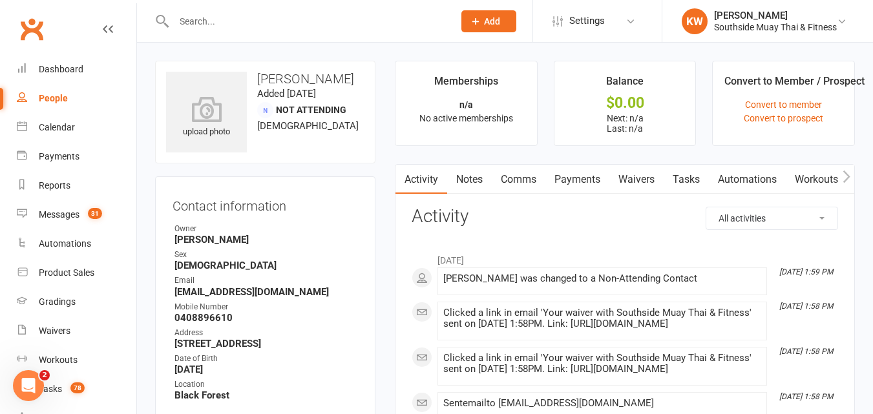
click at [850, 178] on button "button" at bounding box center [846, 179] width 16 height 29
click at [405, 176] on icon "button" at bounding box center [404, 177] width 8 height 14
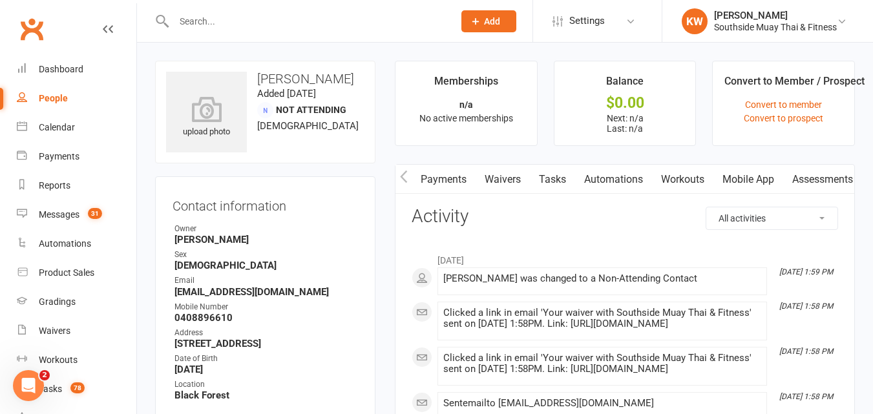
click at [405, 176] on icon "button" at bounding box center [404, 177] width 8 height 14
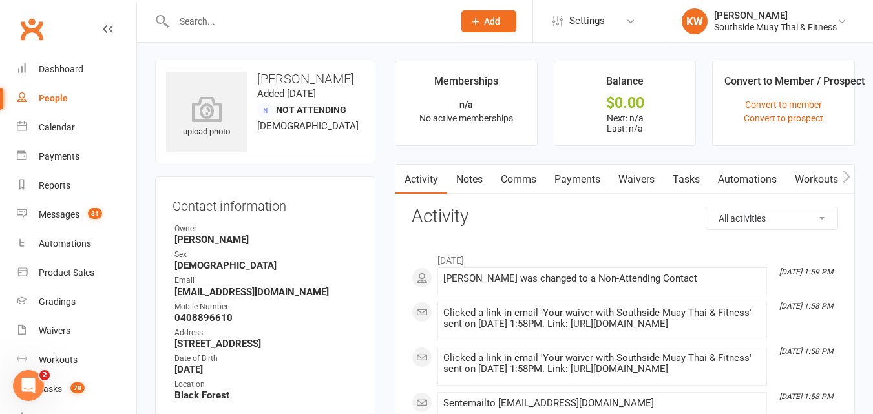
click at [405, 176] on icon "button" at bounding box center [404, 177] width 8 height 14
